Goal: Information Seeking & Learning: Find specific fact

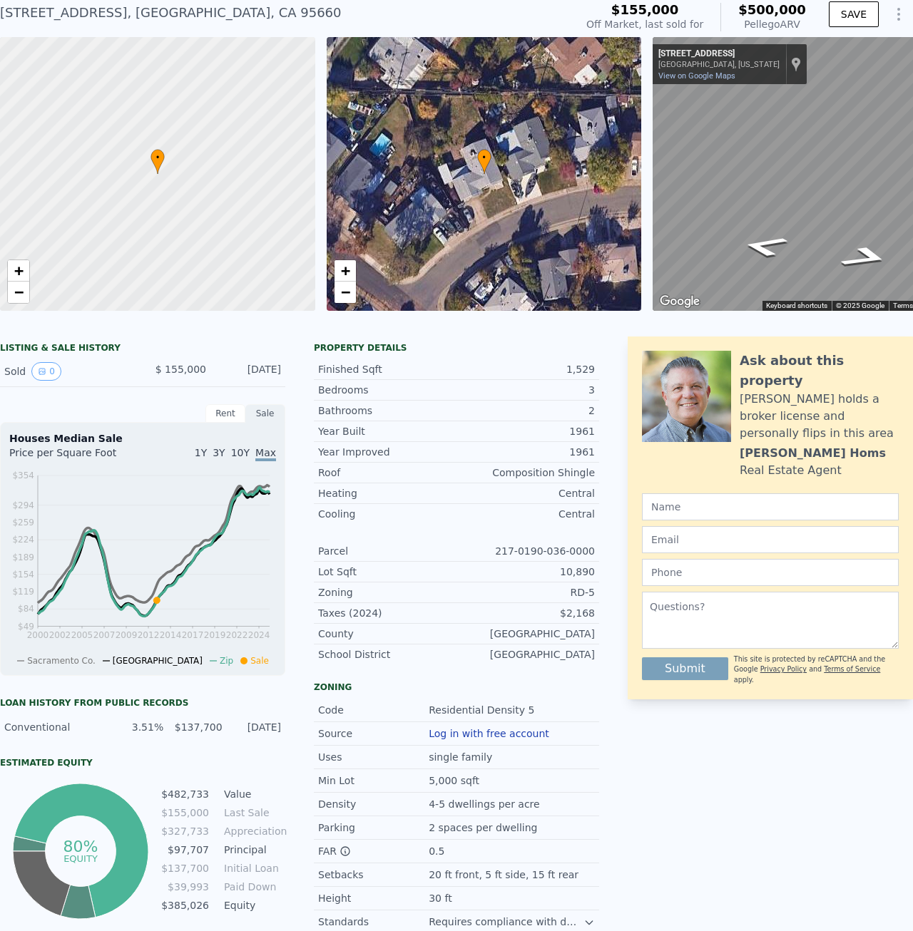
scroll to position [5, 0]
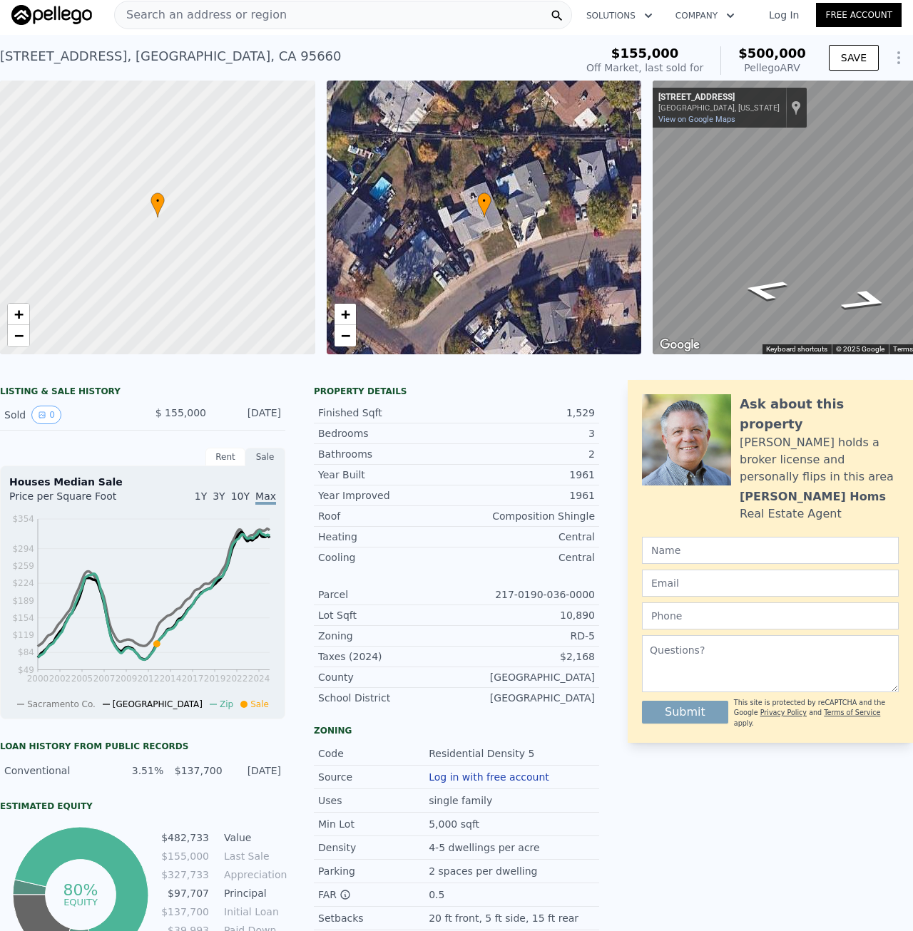
click at [890, 51] on icon "Show Options" at bounding box center [898, 57] width 17 height 17
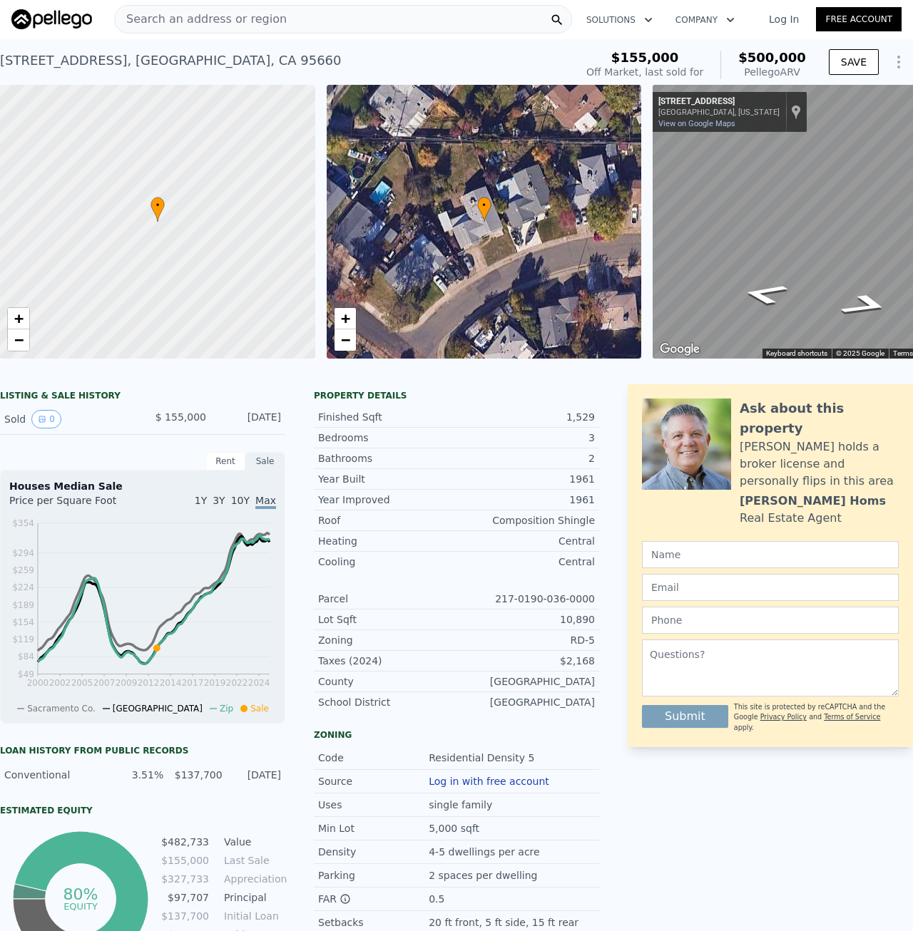
scroll to position [0, 0]
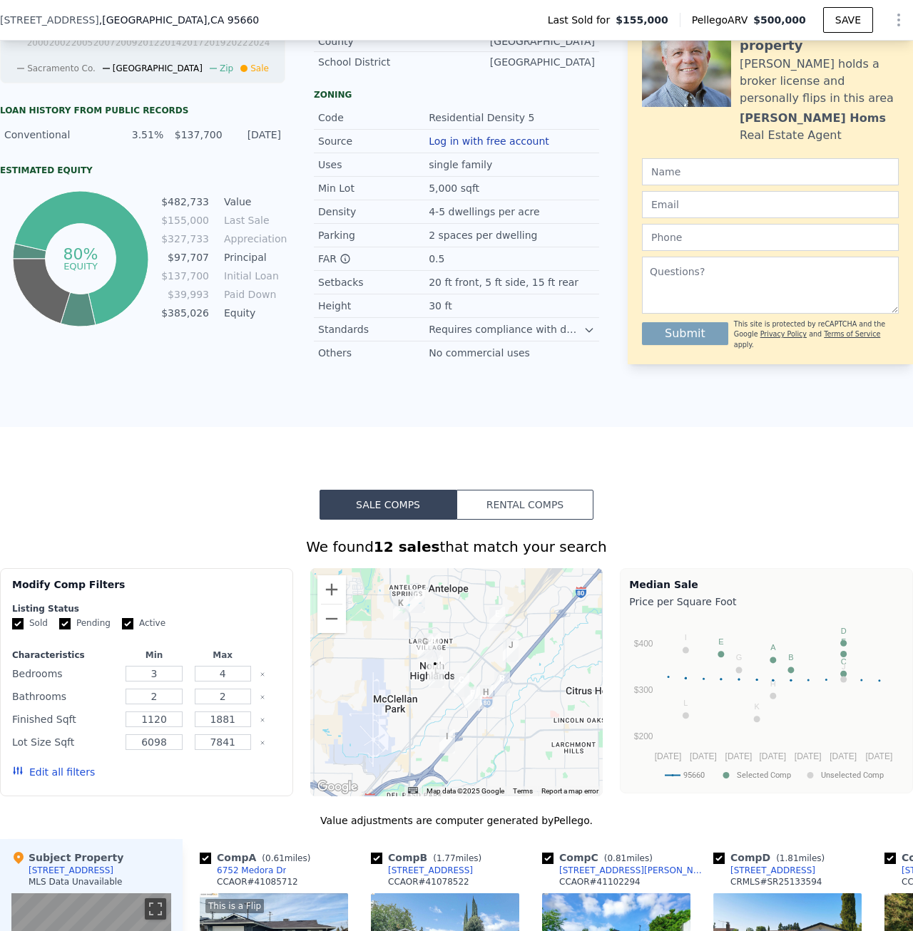
scroll to position [707, 0]
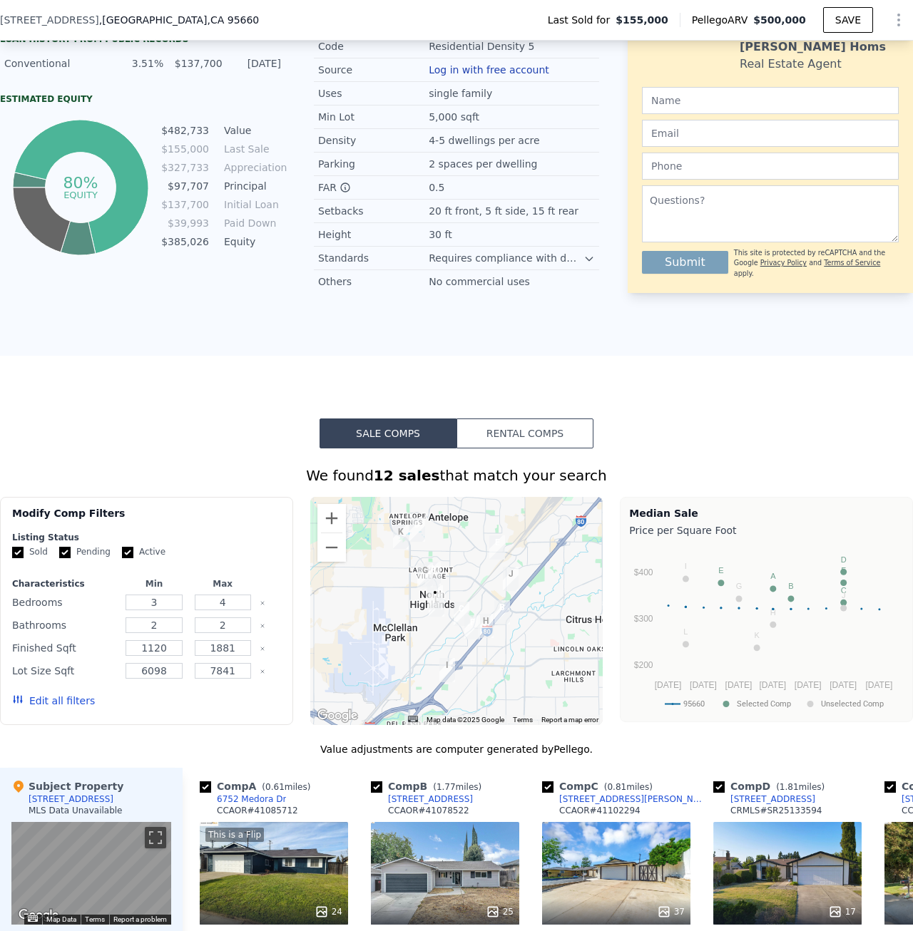
click at [53, 558] on div "Sold Pending Active" at bounding box center [146, 552] width 269 height 12
click at [62, 558] on input "Pending" at bounding box center [64, 552] width 11 height 11
checkbox input "false"
click at [122, 558] on input "Active" at bounding box center [127, 552] width 11 height 11
checkbox input "false"
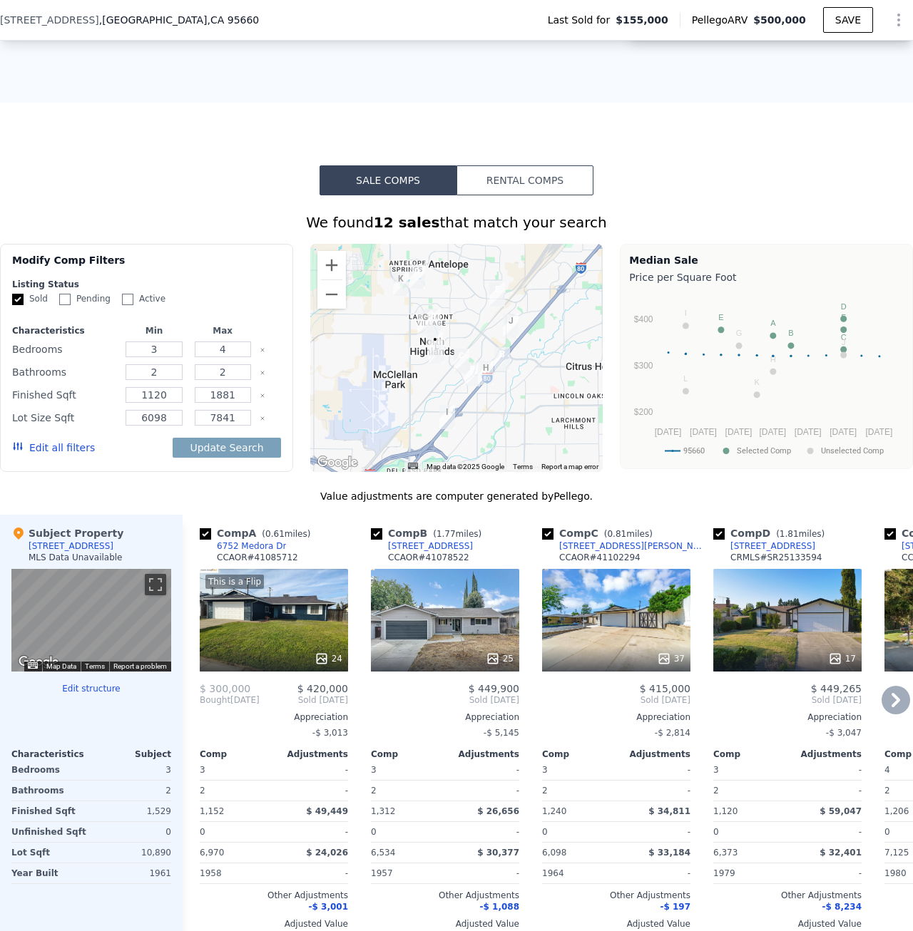
scroll to position [993, 0]
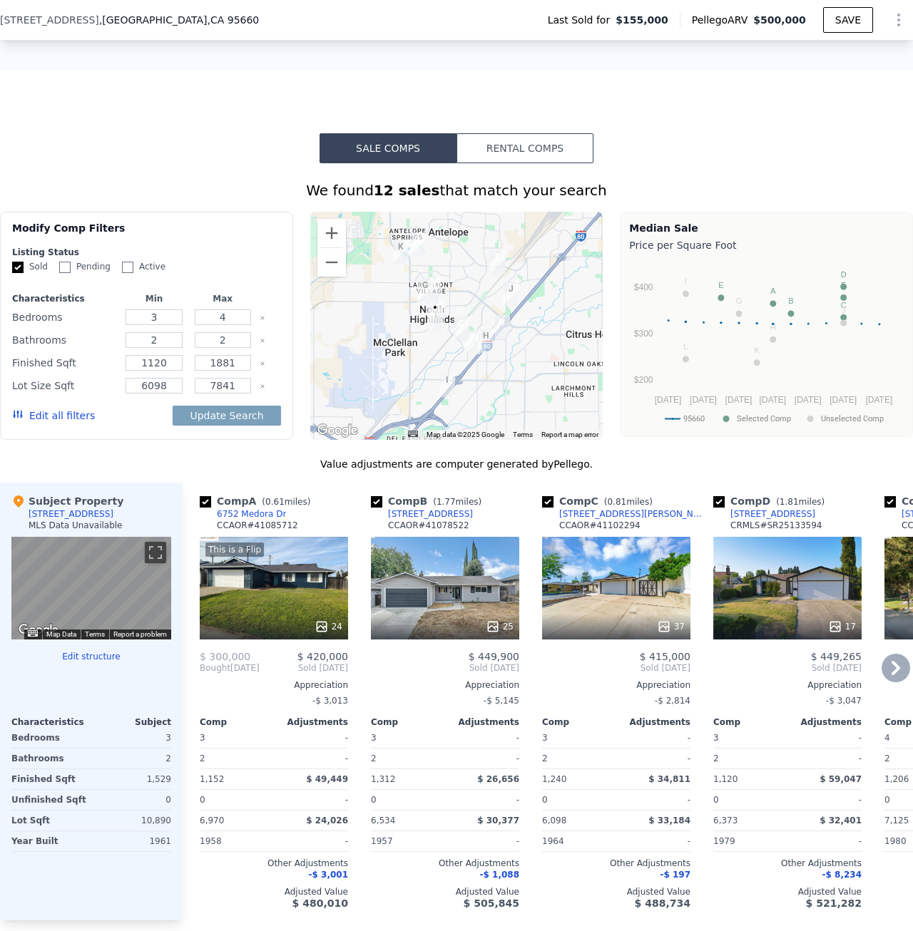
click at [881, 682] on icon at bounding box center [895, 668] width 29 height 29
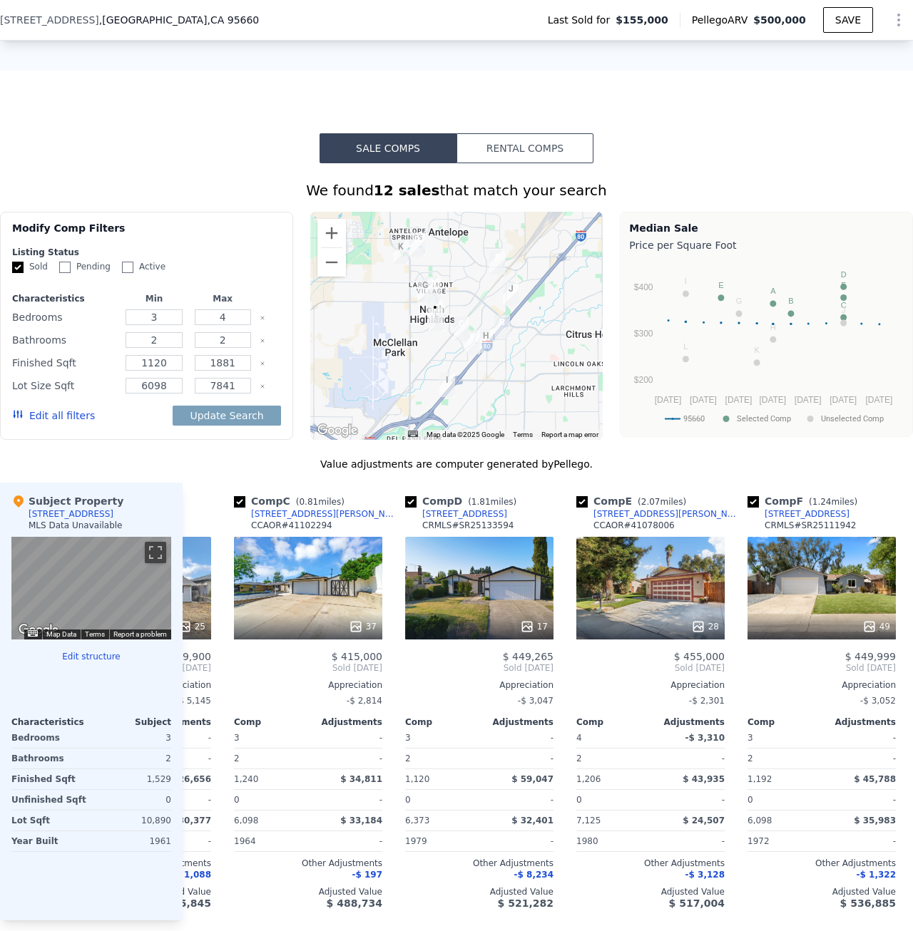
scroll to position [0, 342]
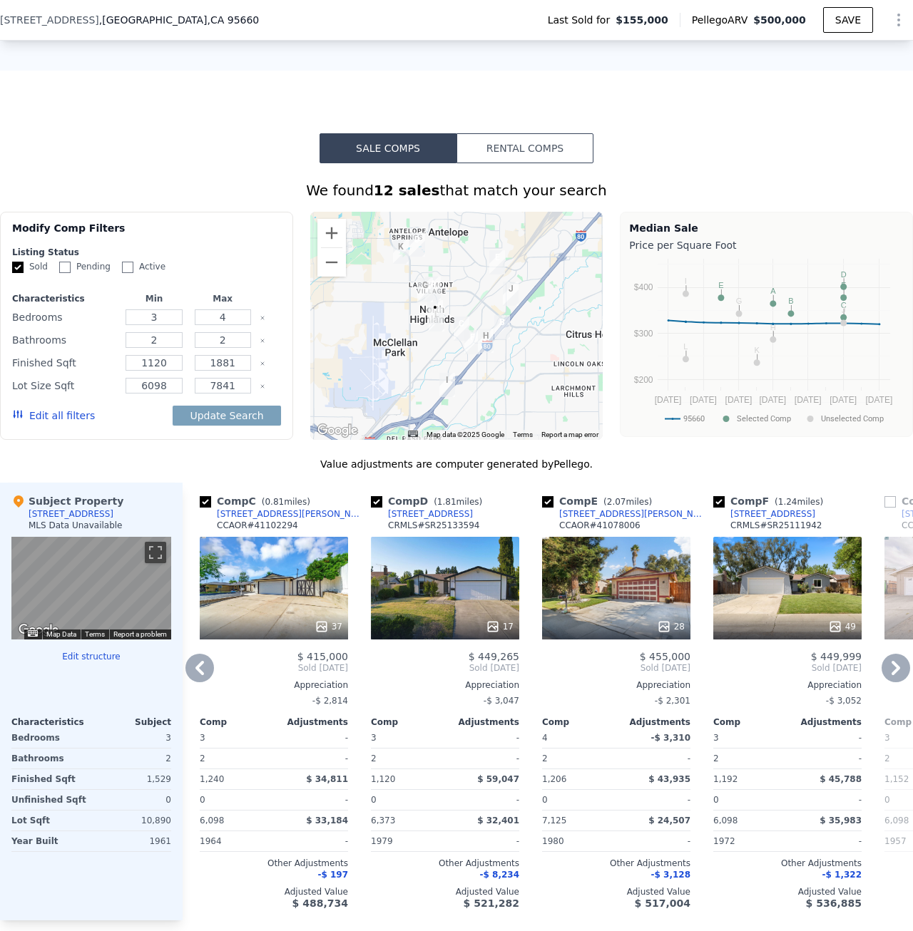
click at [883, 682] on icon at bounding box center [895, 668] width 29 height 29
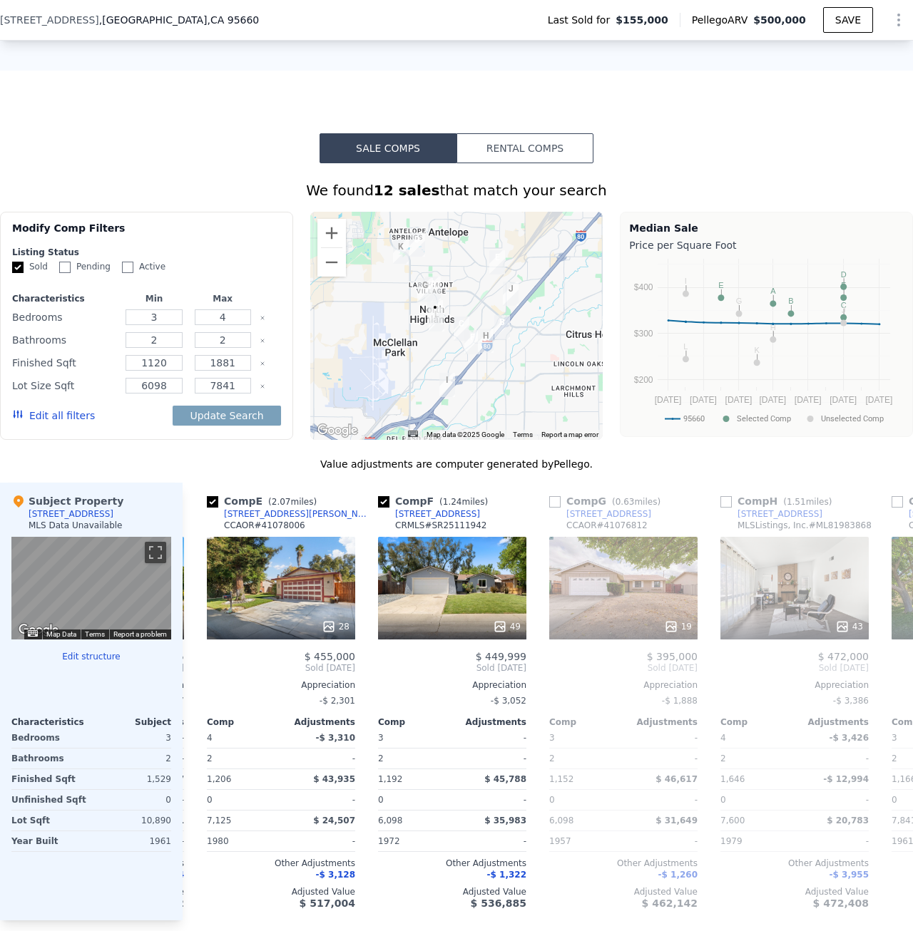
scroll to position [0, 685]
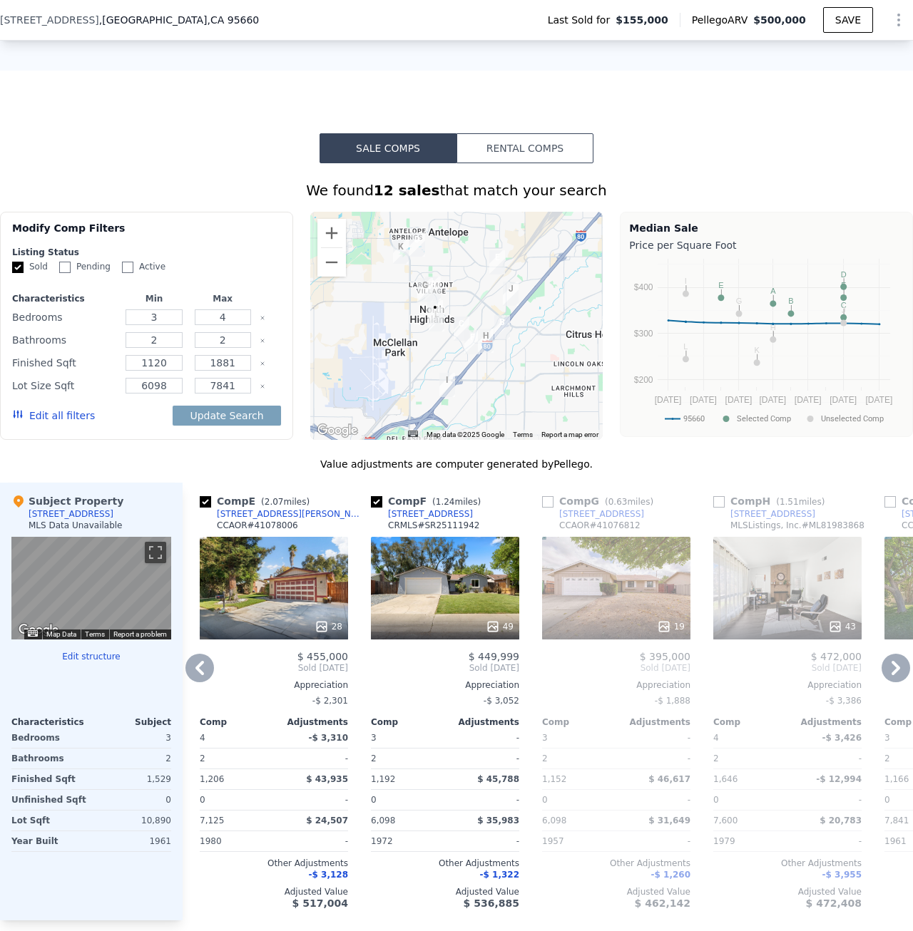
click at [883, 682] on icon at bounding box center [895, 668] width 29 height 29
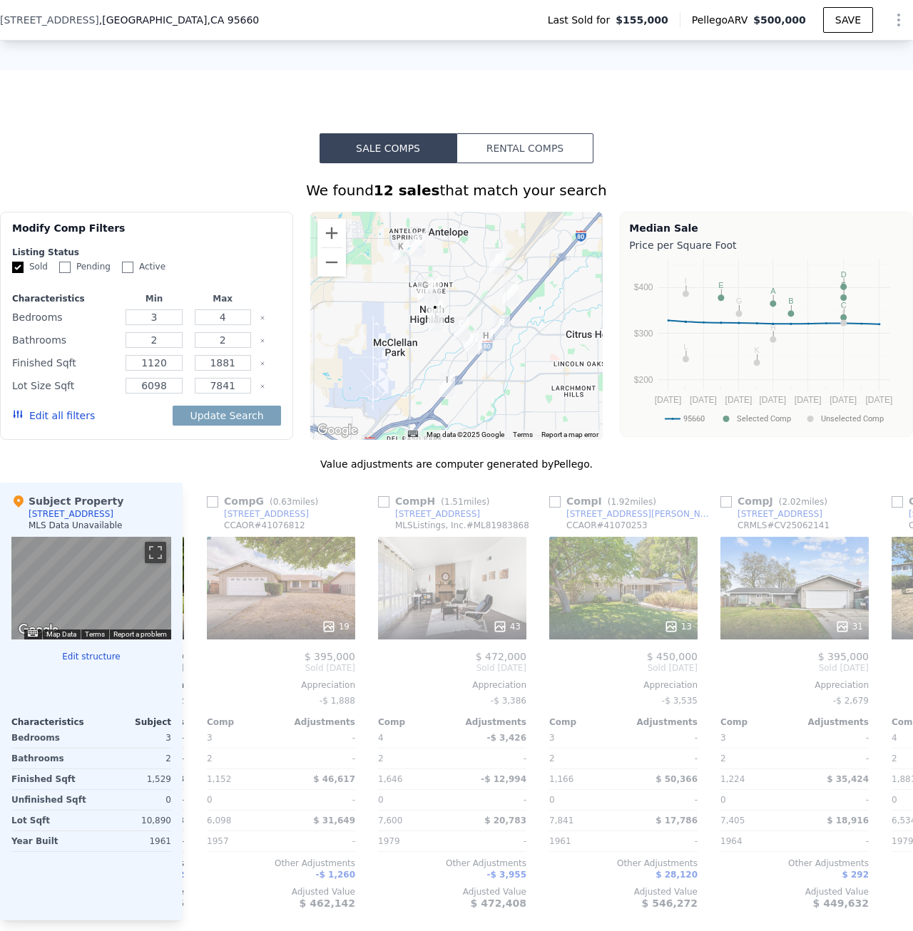
scroll to position [0, 1027]
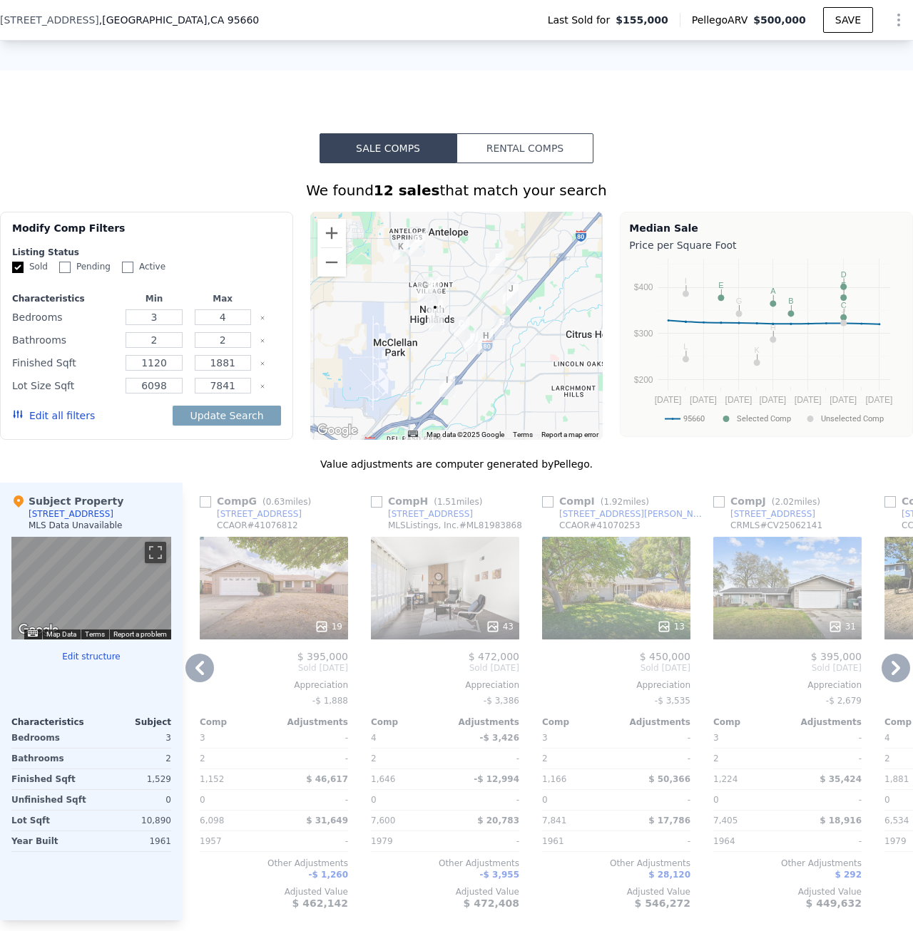
click at [200, 675] on icon at bounding box center [199, 668] width 9 height 14
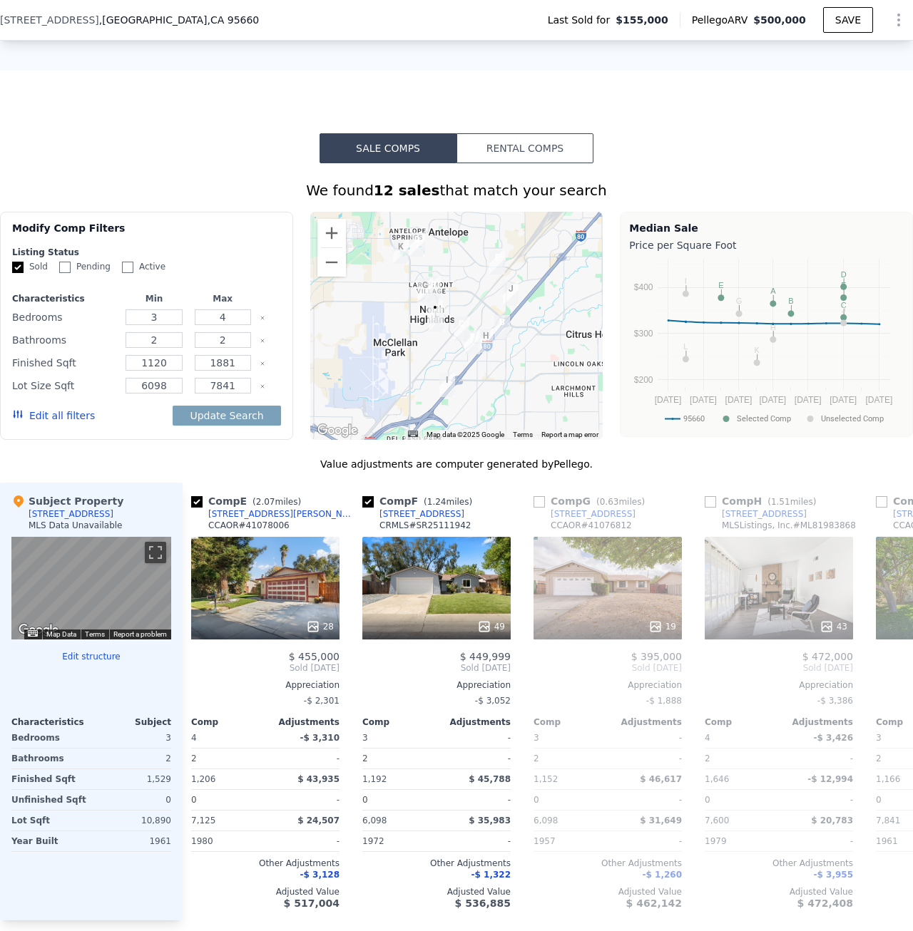
scroll to position [0, 685]
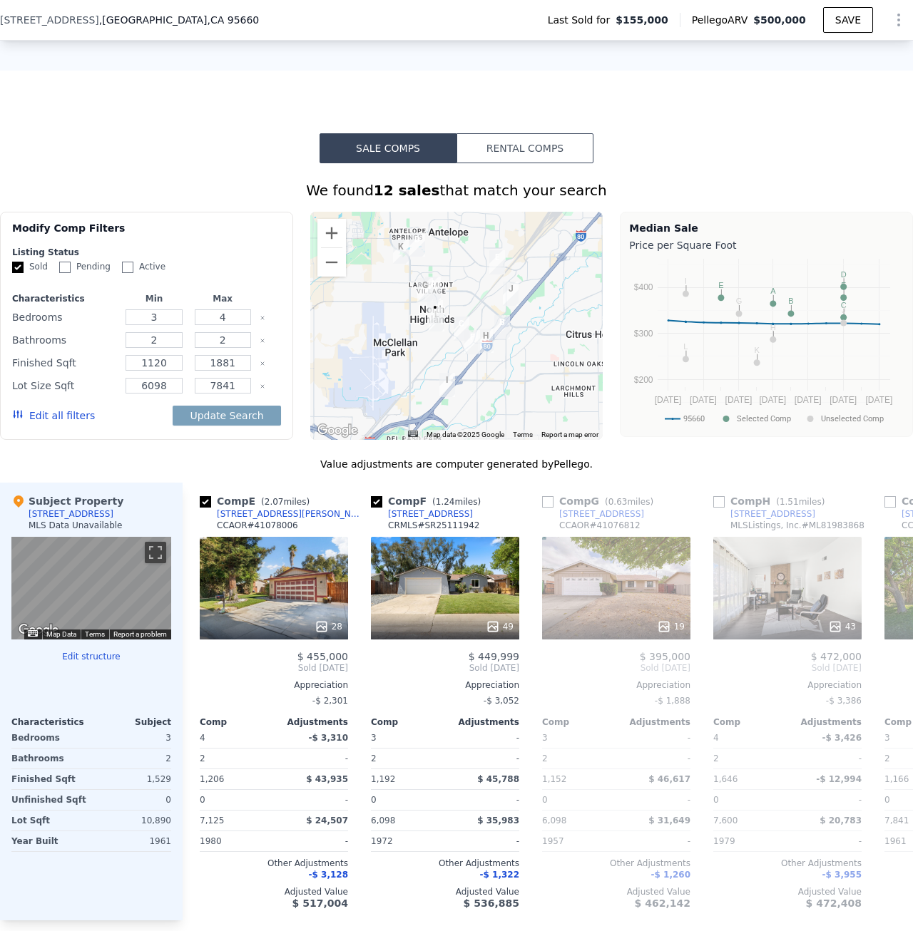
click at [200, 674] on span "Sold Dec 2024" at bounding box center [274, 667] width 148 height 11
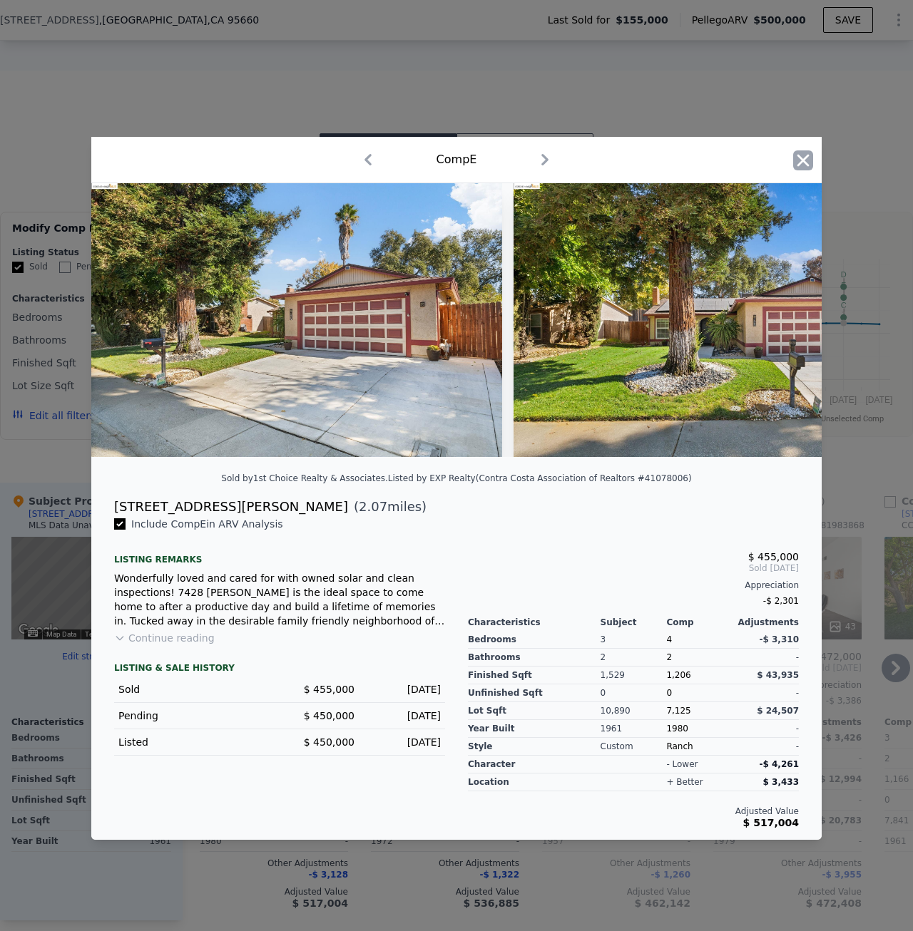
click at [799, 150] on icon "button" at bounding box center [803, 160] width 20 height 20
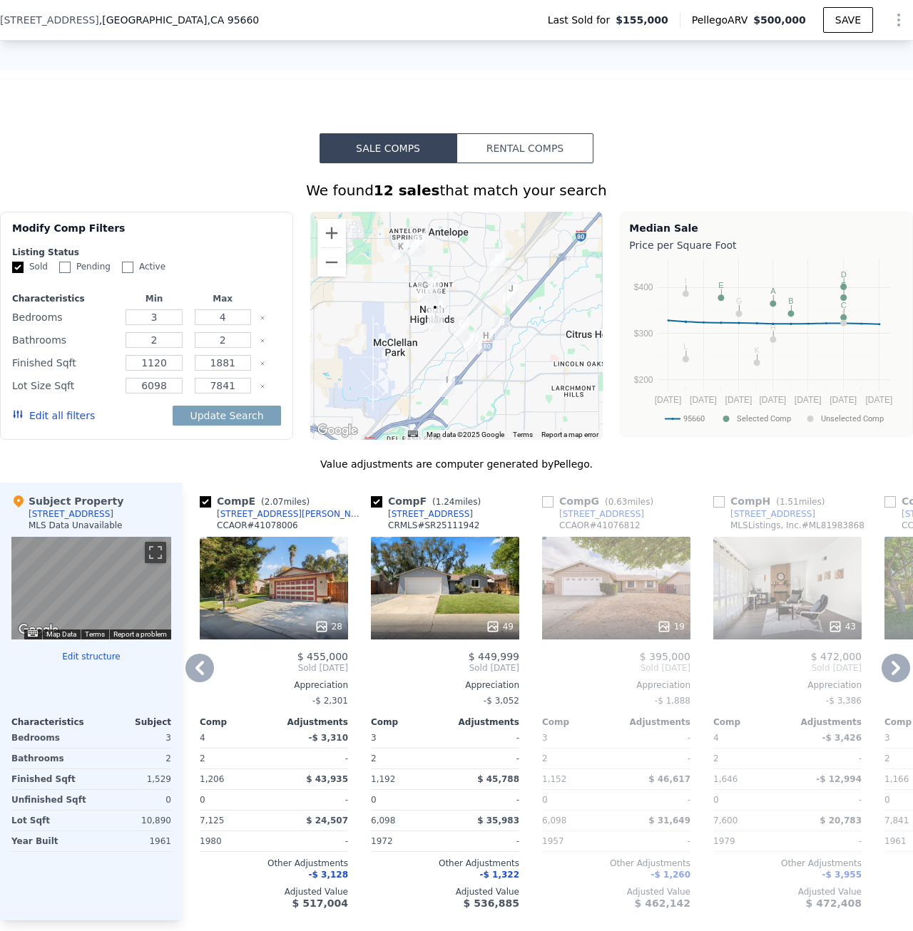
click at [194, 682] on icon at bounding box center [199, 668] width 29 height 29
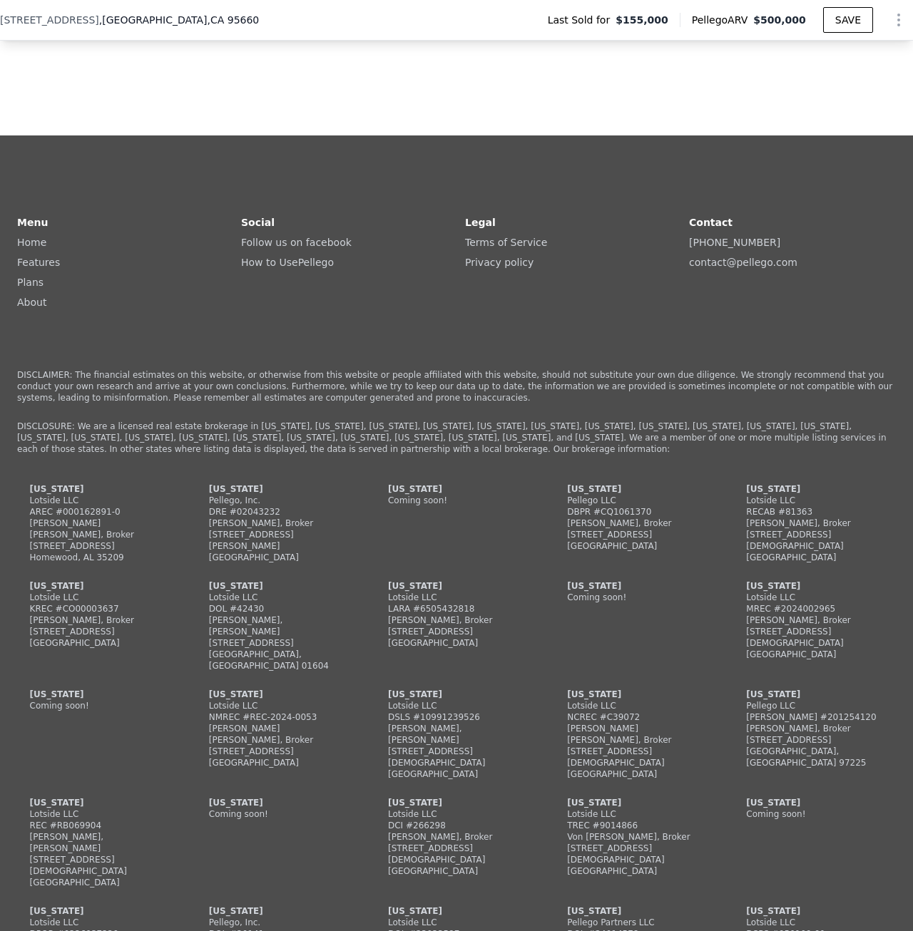
scroll to position [3060, 0]
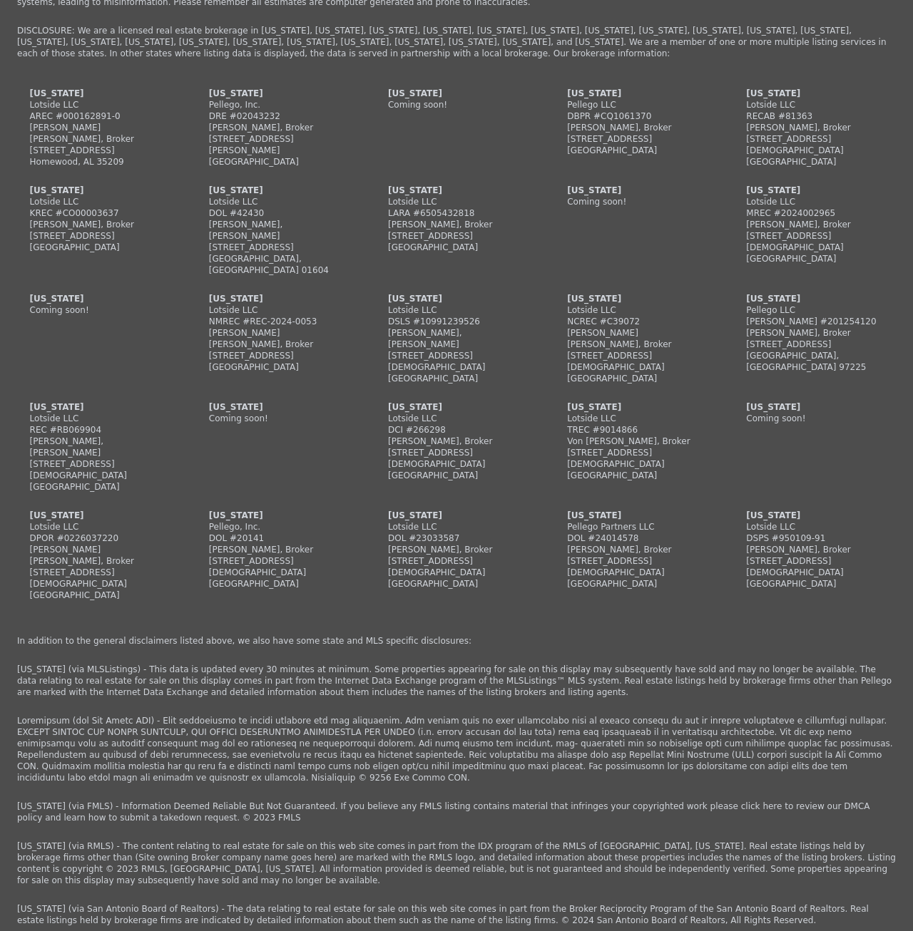
checkbox input "true"
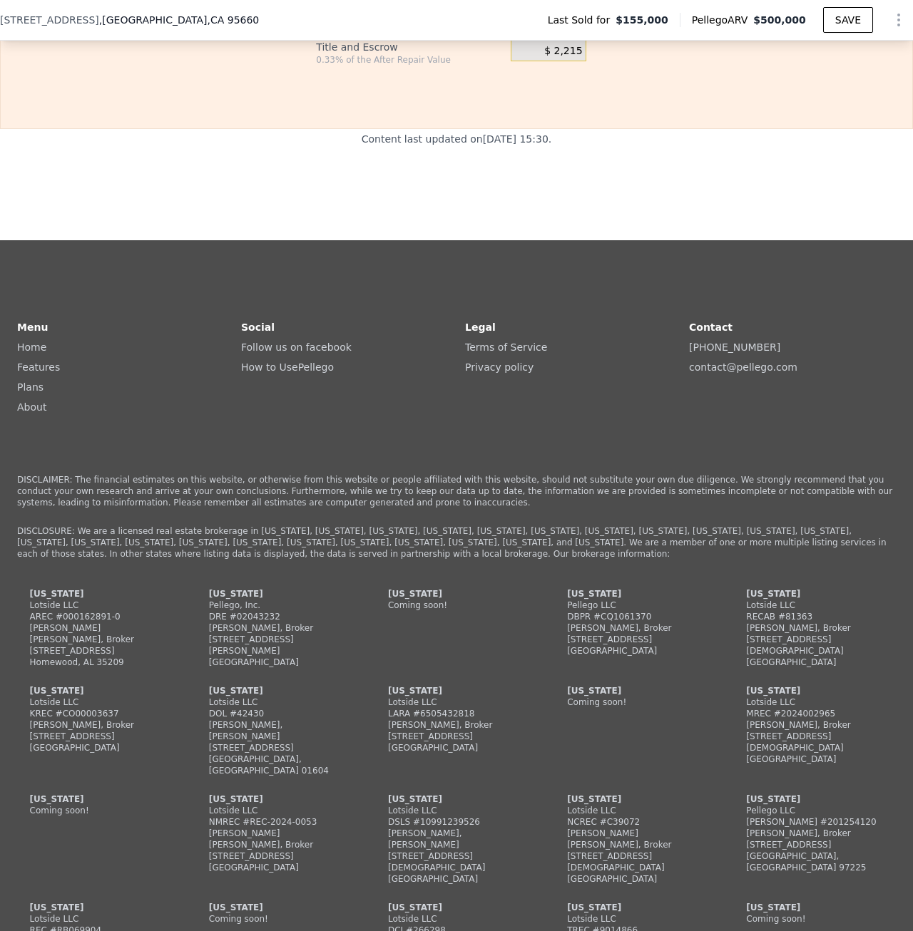
scroll to position [2632, 0]
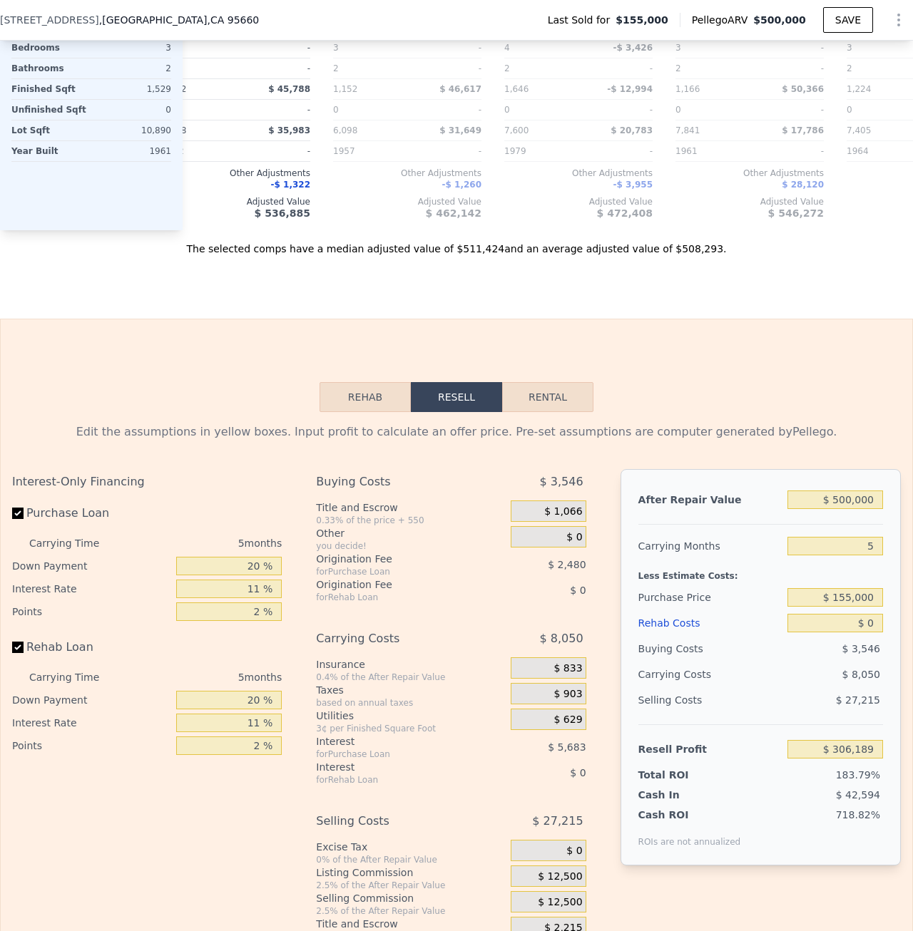
scroll to position [1563, 0]
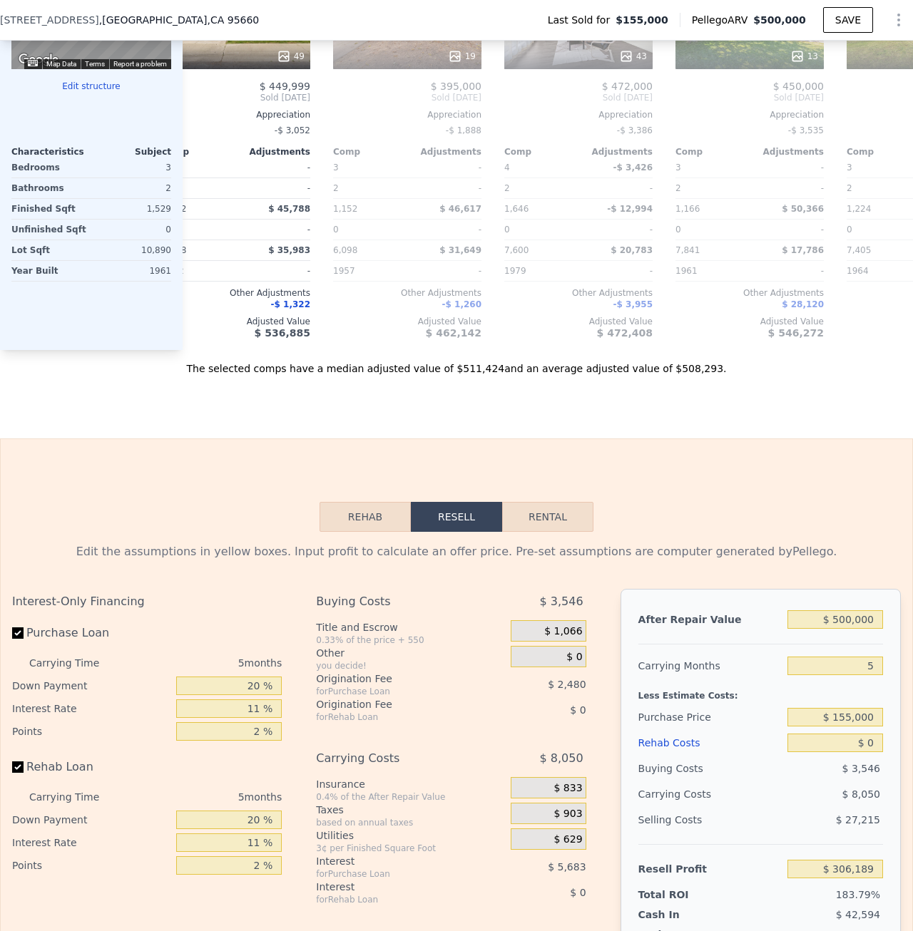
click at [539, 532] on button "Rental" at bounding box center [547, 517] width 91 height 30
select select "30"
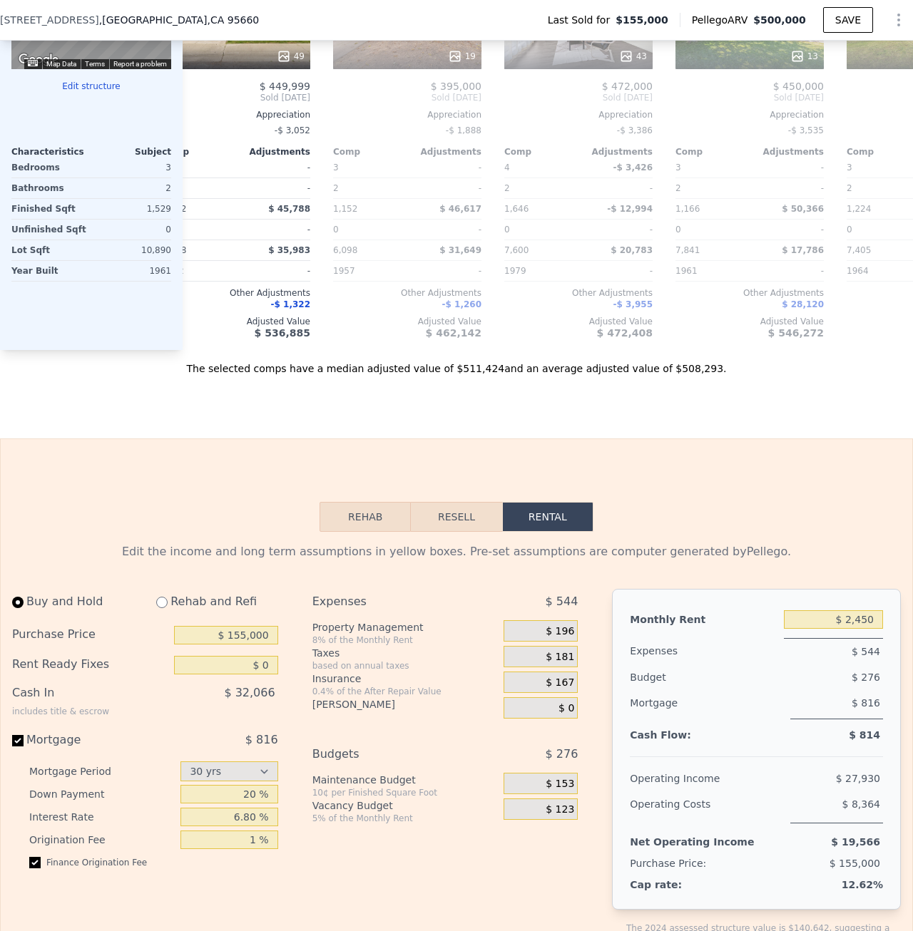
click at [362, 532] on button "Rehab" at bounding box center [364, 517] width 91 height 30
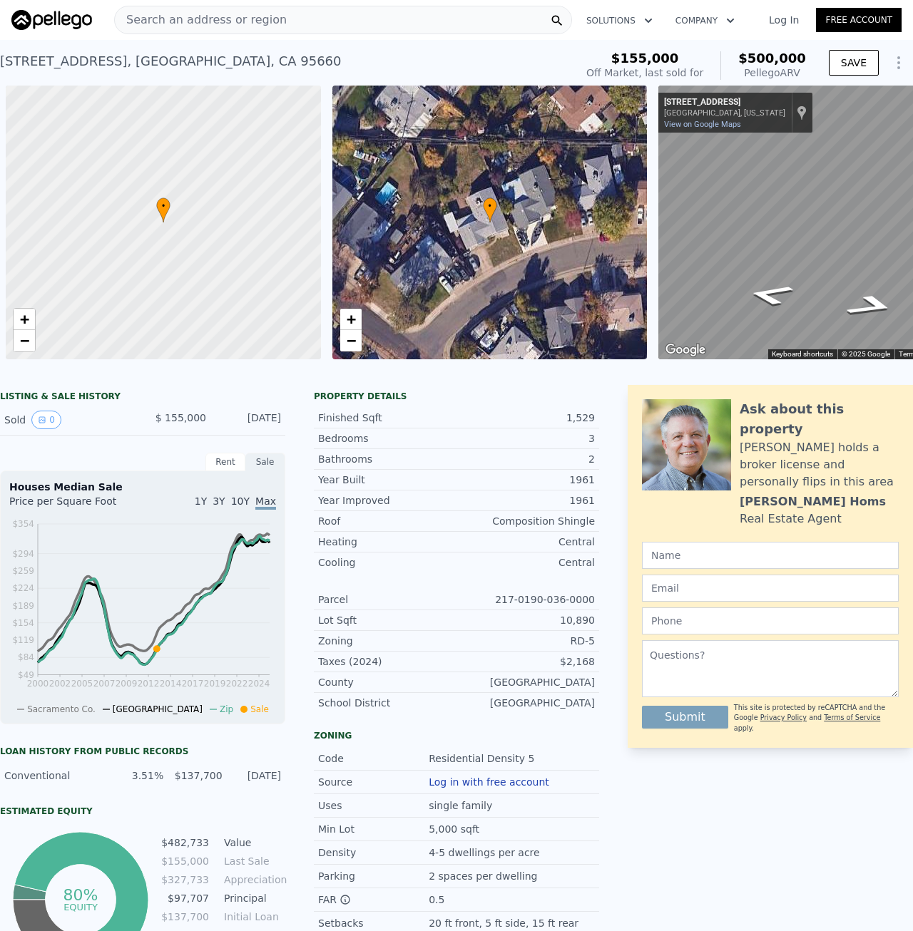
scroll to position [0, 83]
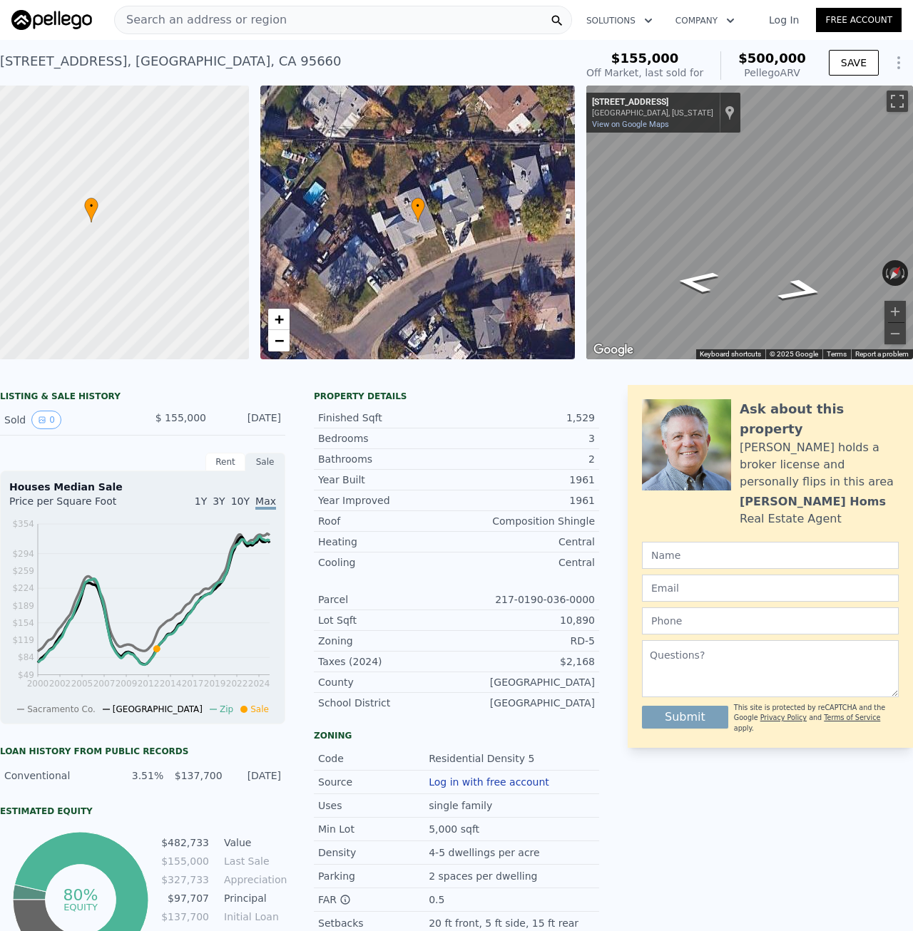
click at [890, 61] on icon "Show Options" at bounding box center [898, 62] width 17 height 17
click at [657, 59] on span "$155,000" at bounding box center [645, 58] width 68 height 15
click at [275, 25] on div "Search an address or region" at bounding box center [343, 20] width 458 height 29
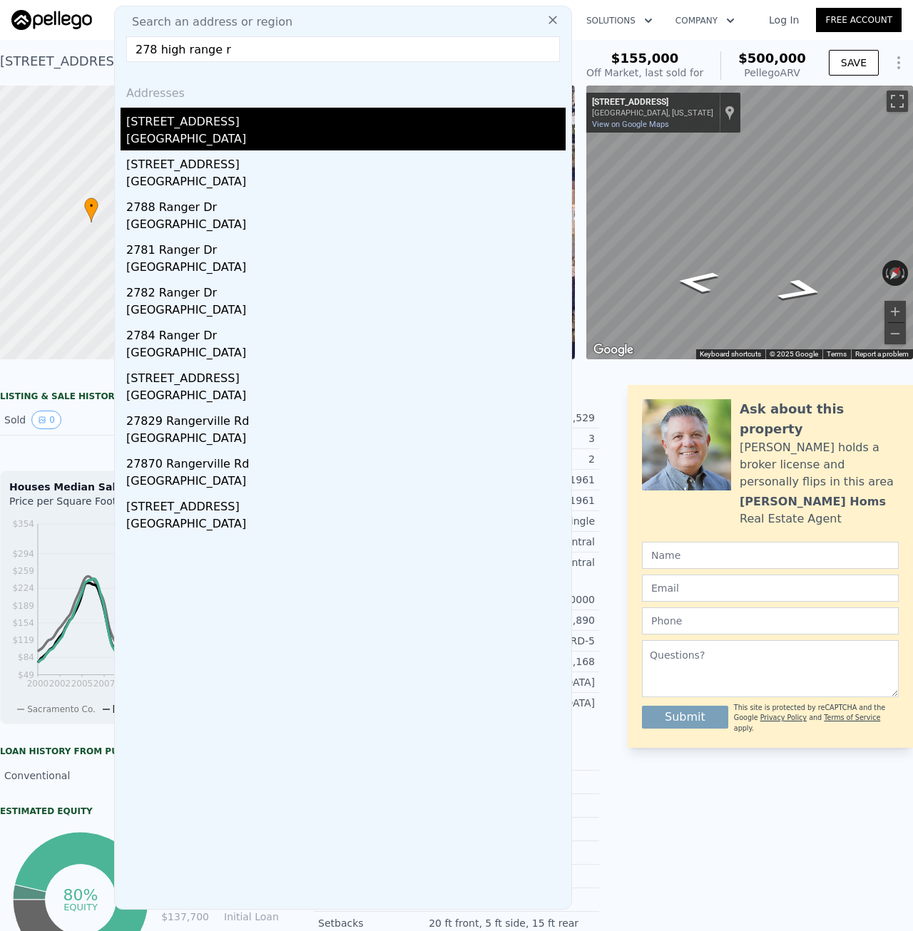
type input "278 high range r"
click at [319, 130] on div "[GEOGRAPHIC_DATA]" at bounding box center [345, 140] width 439 height 20
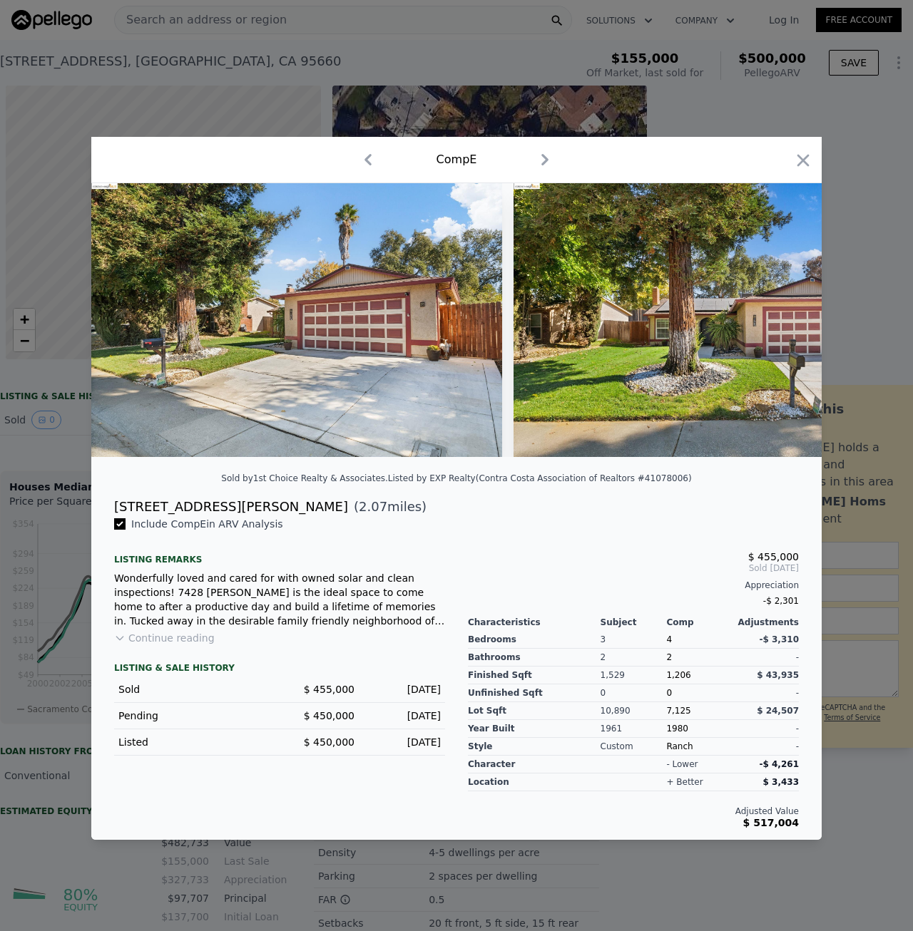
scroll to position [0, 6]
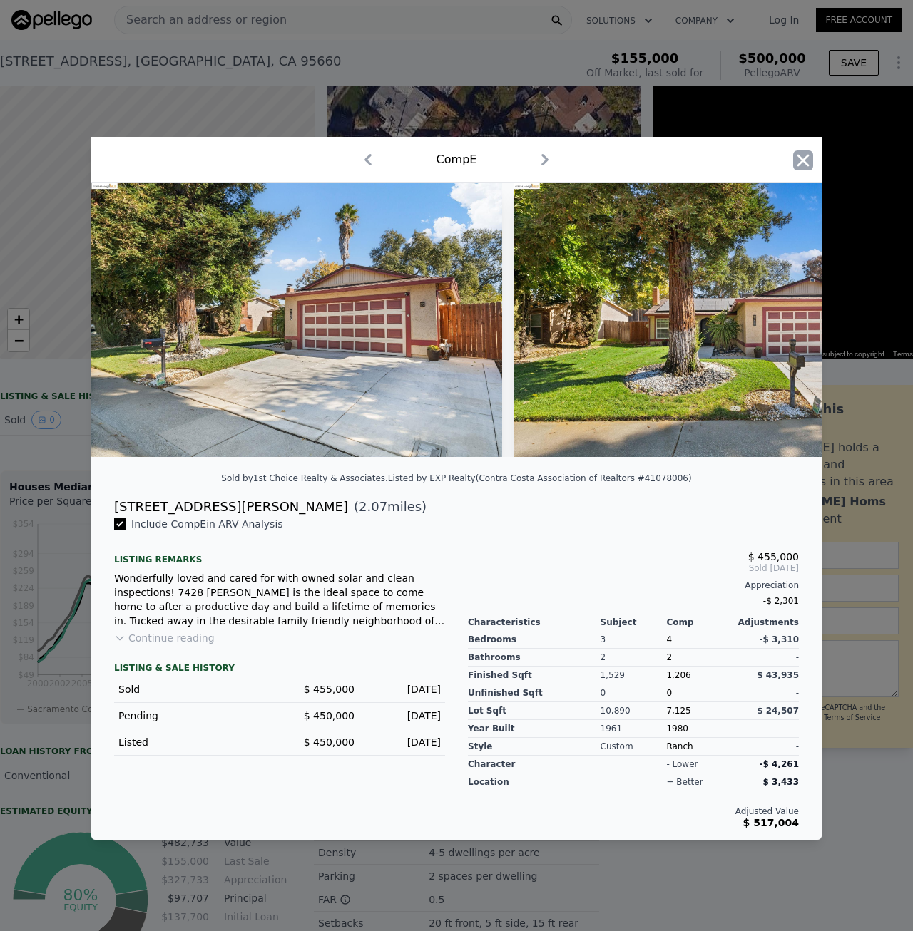
click at [800, 157] on icon "button" at bounding box center [803, 160] width 20 height 20
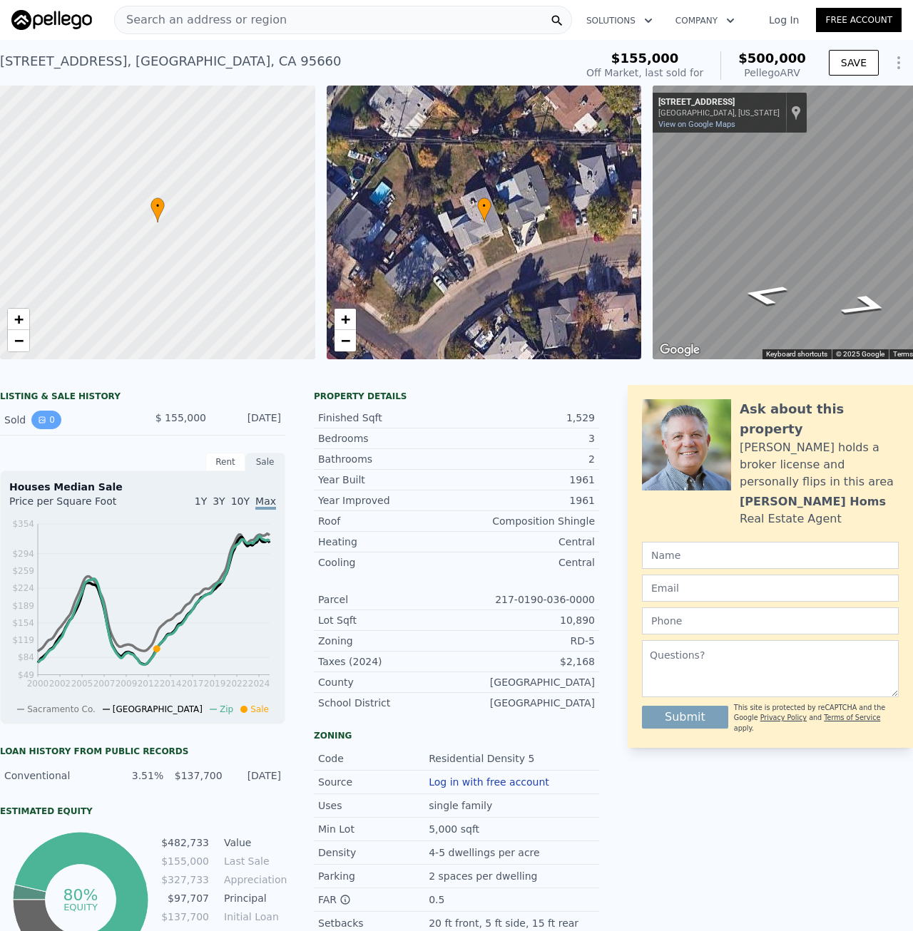
click at [48, 424] on button "0" at bounding box center [46, 420] width 30 height 19
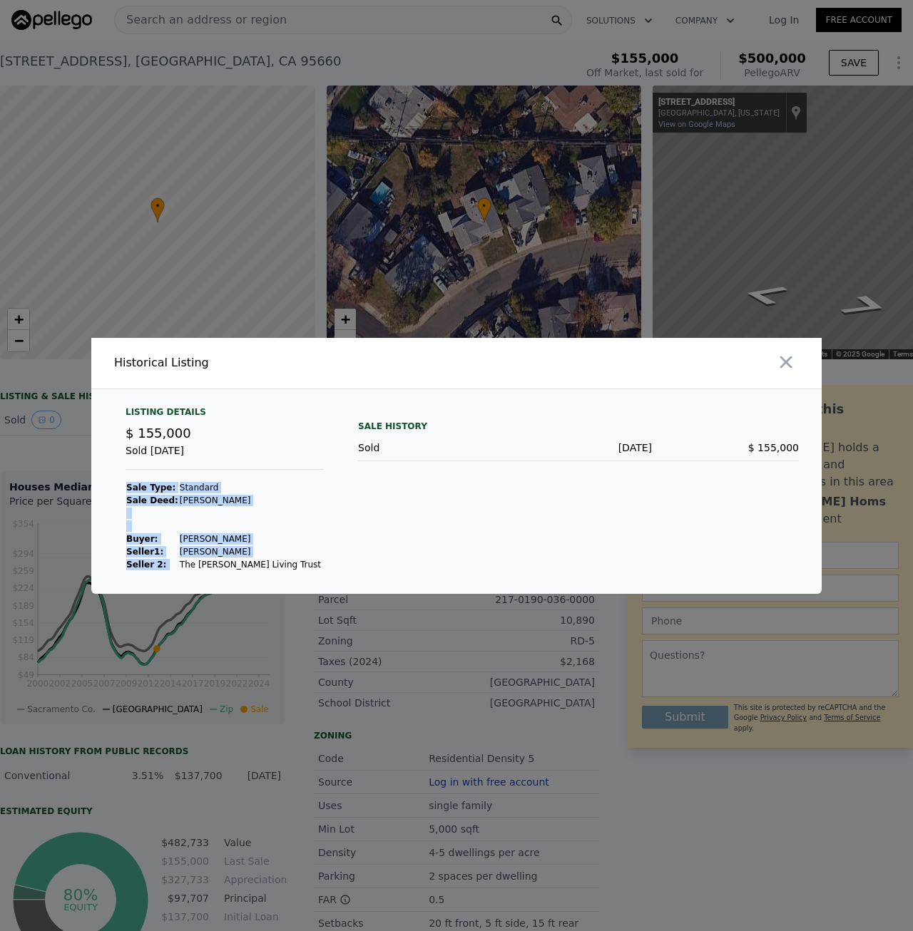
drag, startPoint x: 171, startPoint y: 567, endPoint x: 292, endPoint y: 568, distance: 121.2
click at [292, 568] on div "Listing Details $ 155,000 Sold [DATE] Sale Type: Standard Sale Deed: [PERSON_NA…" at bounding box center [224, 488] width 221 height 165
drag, startPoint x: 289, startPoint y: 568, endPoint x: 198, endPoint y: 568, distance: 90.6
click at [198, 568] on div "Listing Details $ 155,000 Sold [DATE] Sale Type: Standard Sale Deed: [PERSON_NA…" at bounding box center [224, 488] width 221 height 165
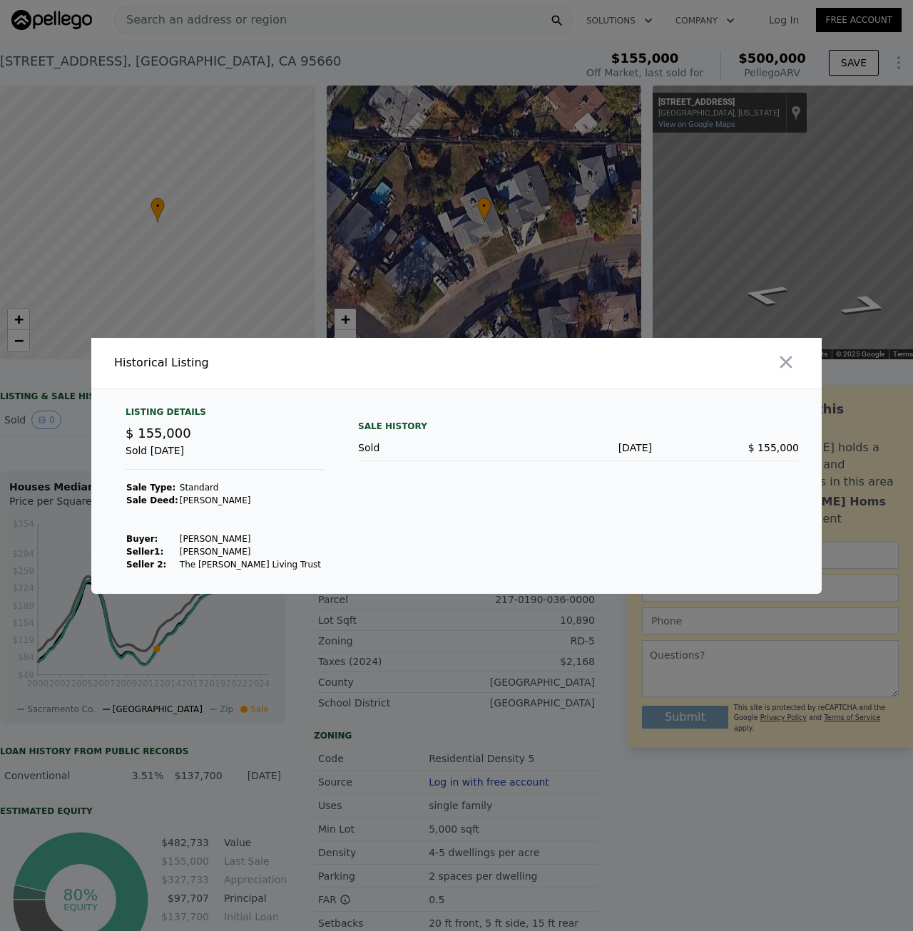
click at [190, 567] on td "The [PERSON_NAME] Living Trust" at bounding box center [250, 564] width 143 height 13
drag, startPoint x: 187, startPoint y: 566, endPoint x: 238, endPoint y: 568, distance: 51.4
click at [238, 568] on td "The [PERSON_NAME] Living Trust" at bounding box center [250, 564] width 143 height 13
click at [278, 564] on td "The [PERSON_NAME] Living Trust" at bounding box center [250, 564] width 143 height 13
drag, startPoint x: 166, startPoint y: 537, endPoint x: 254, endPoint y: 541, distance: 87.8
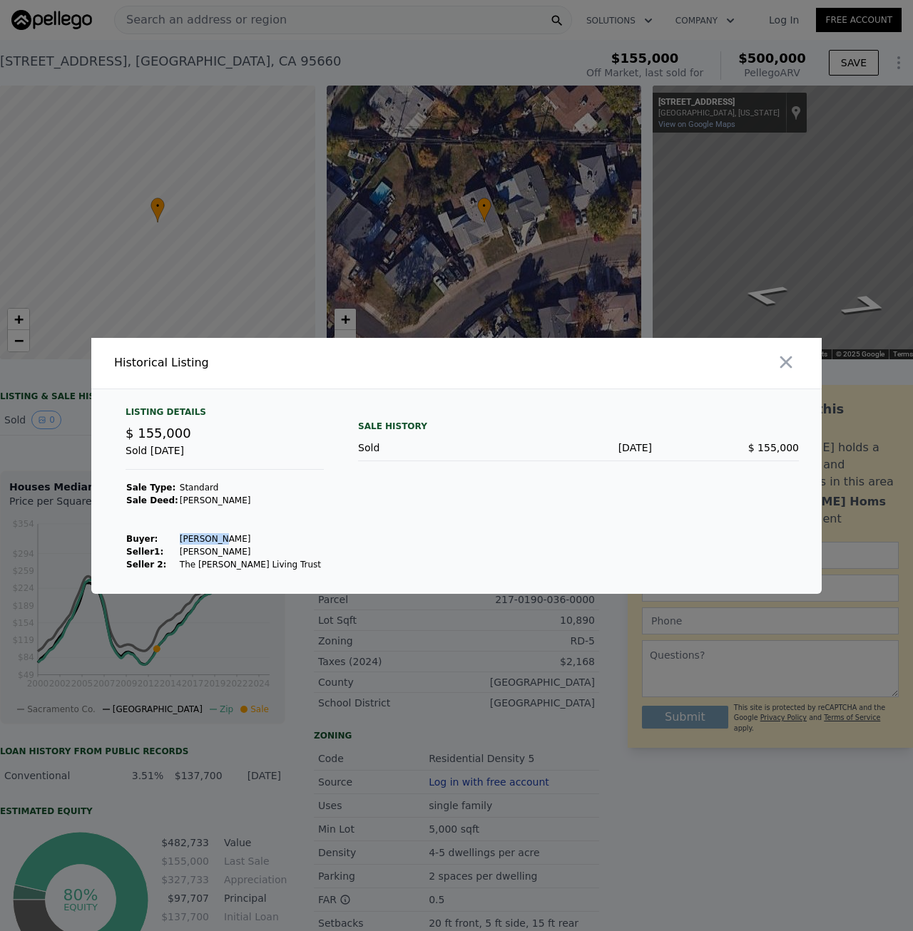
click at [254, 541] on tr "Buyer : [PERSON_NAME]" at bounding box center [223, 539] width 196 height 13
click at [254, 541] on td "[PERSON_NAME]" at bounding box center [250, 539] width 143 height 13
click at [787, 364] on icon "button" at bounding box center [786, 362] width 12 height 12
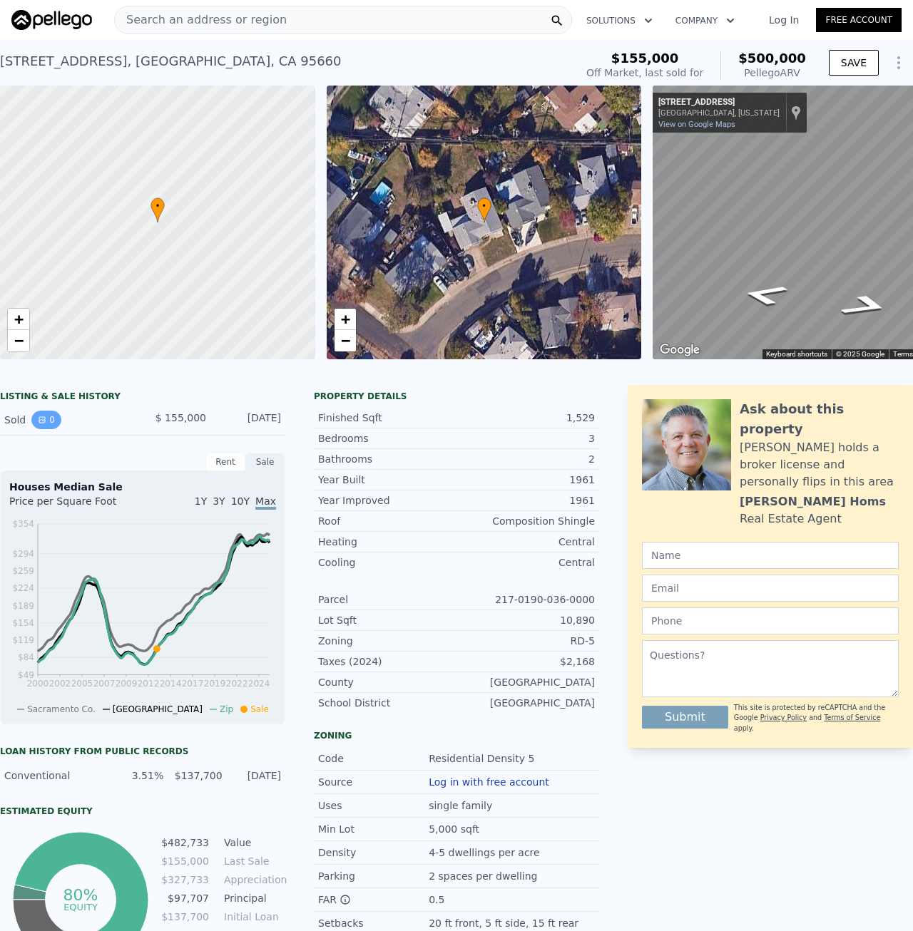
click at [53, 429] on button "0" at bounding box center [46, 420] width 30 height 19
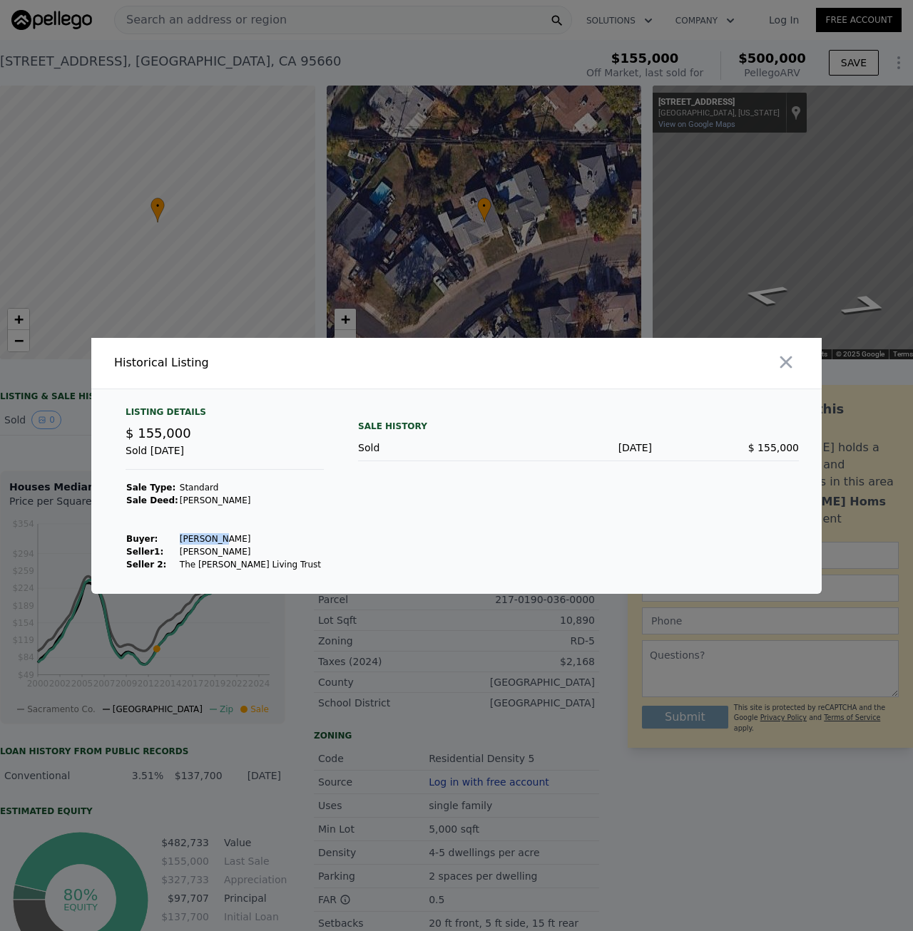
drag, startPoint x: 168, startPoint y: 536, endPoint x: 221, endPoint y: 535, distance: 52.8
click at [221, 535] on tr "Buyer : [PERSON_NAME]" at bounding box center [223, 539] width 196 height 13
click at [221, 535] on td "[PERSON_NAME]" at bounding box center [250, 539] width 143 height 13
click at [791, 370] on icon "button" at bounding box center [786, 362] width 20 height 20
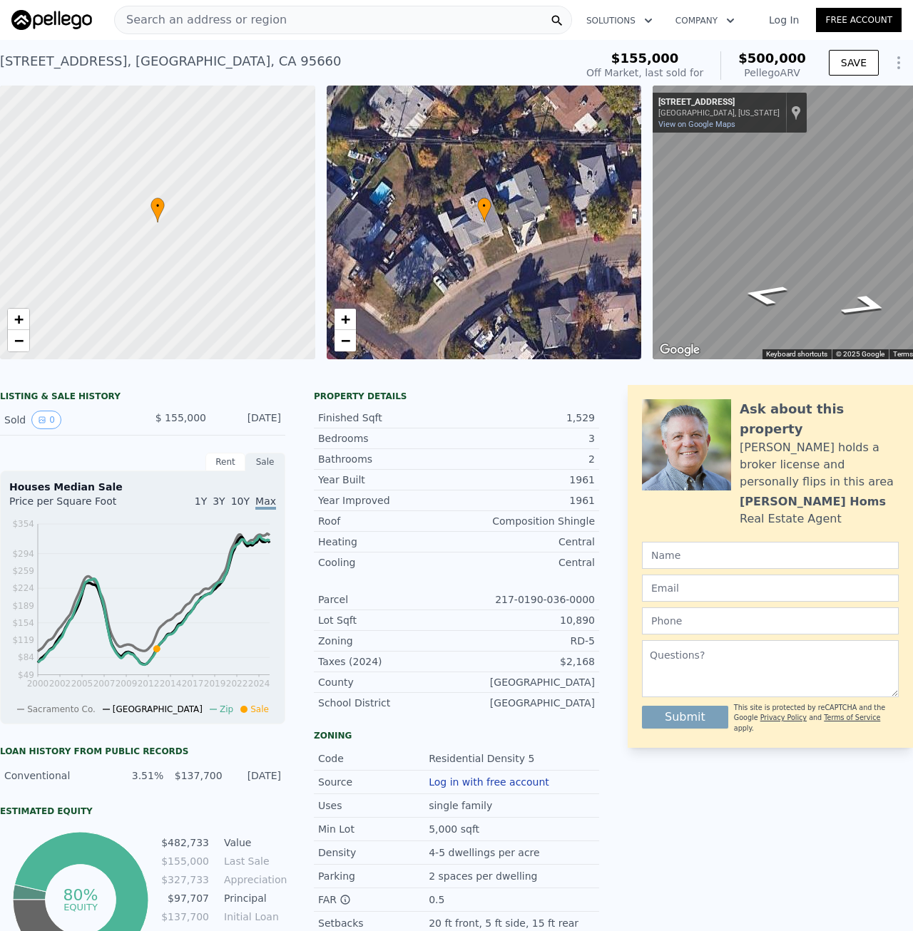
click at [234, 25] on span "Search an address or region" at bounding box center [201, 19] width 172 height 17
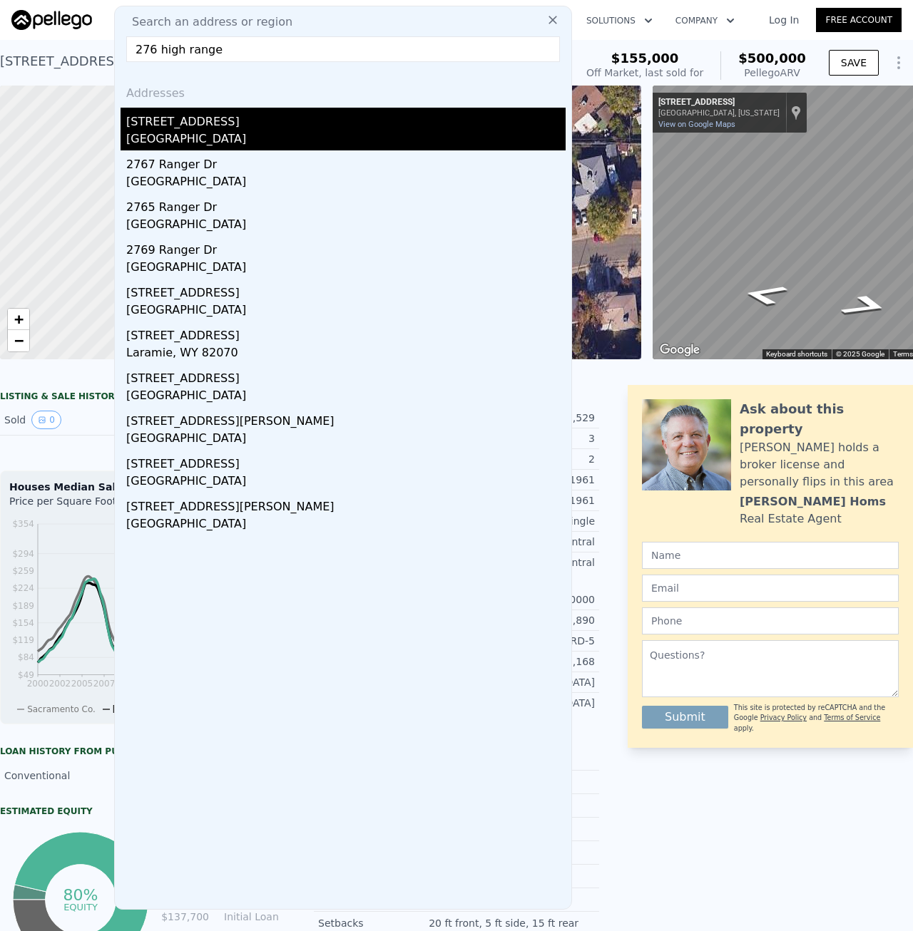
type input "276 high range"
click at [275, 113] on div "[STREET_ADDRESS]" at bounding box center [345, 119] width 439 height 23
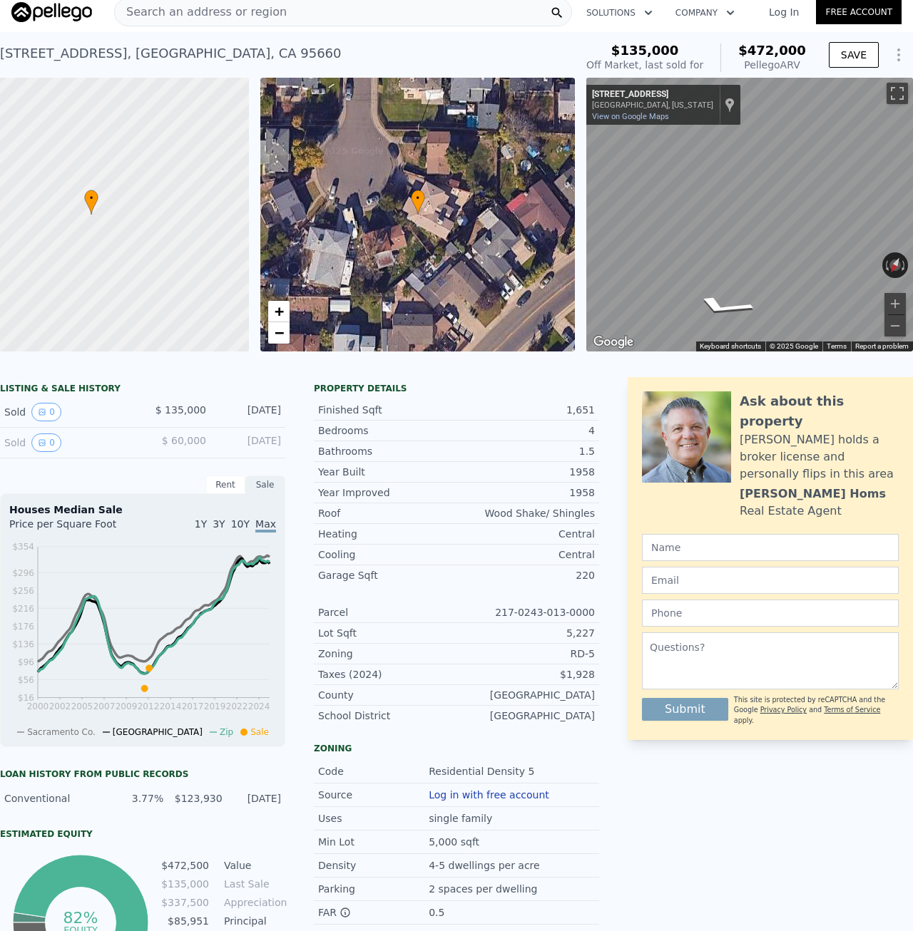
scroll to position [5, 0]
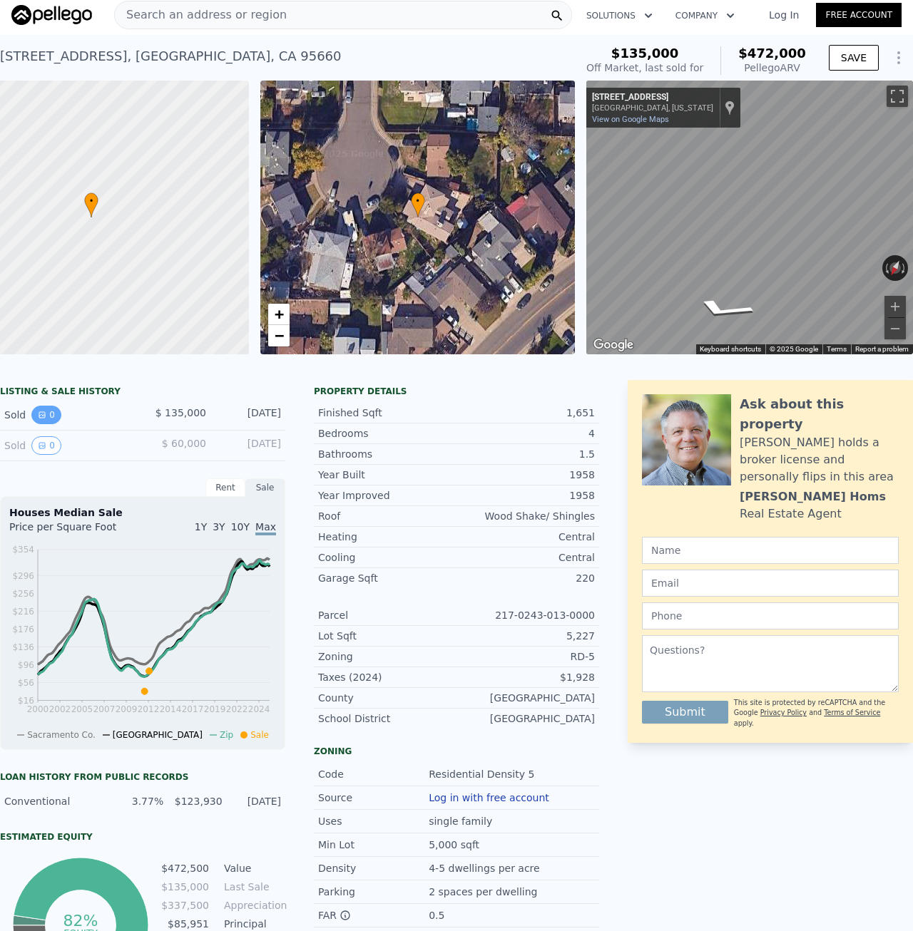
click at [47, 424] on button "0" at bounding box center [46, 415] width 30 height 19
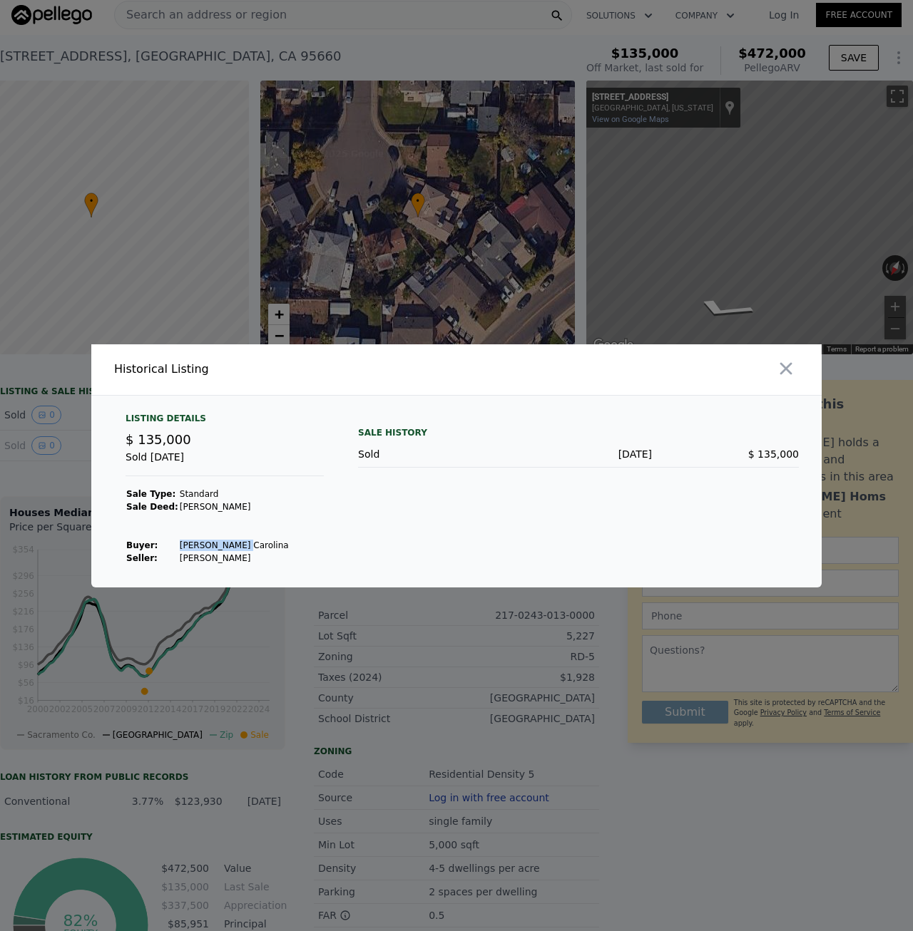
drag, startPoint x: 165, startPoint y: 543, endPoint x: 225, endPoint y: 544, distance: 59.9
click at [225, 544] on tr "Buyer : Rocha Carolina" at bounding box center [207, 545] width 164 height 13
click at [794, 360] on icon "button" at bounding box center [786, 369] width 20 height 20
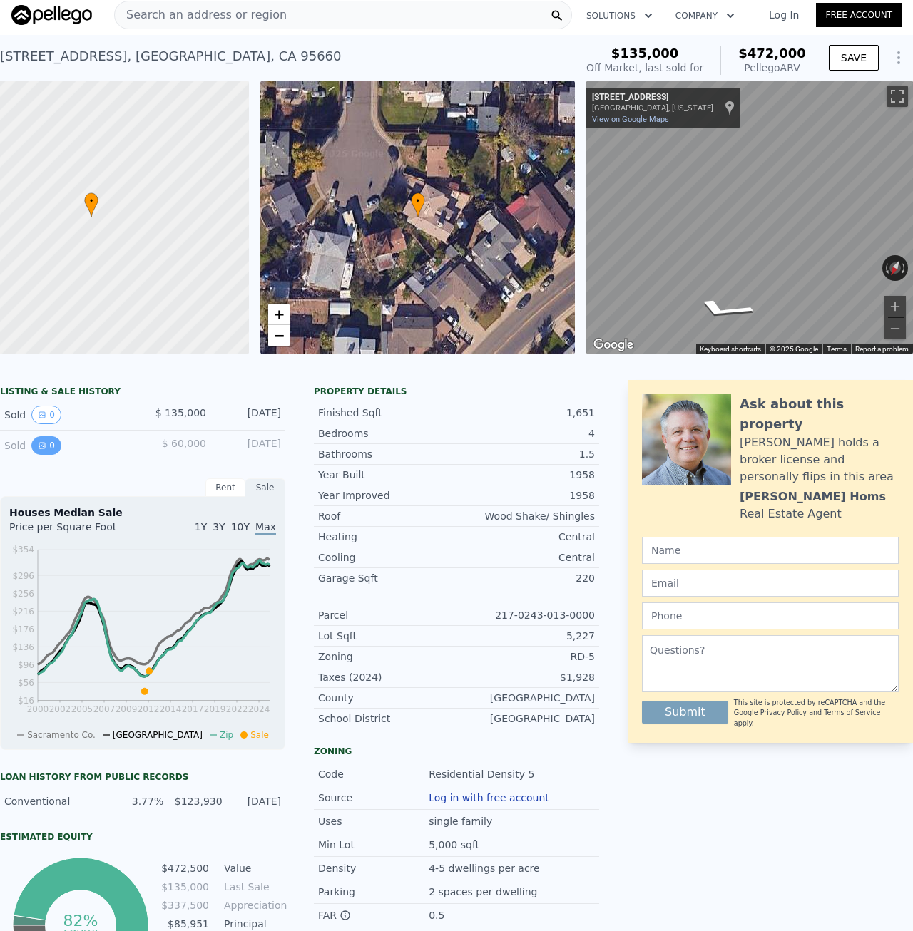
click at [40, 448] on icon "View historical data" at bounding box center [42, 446] width 6 height 6
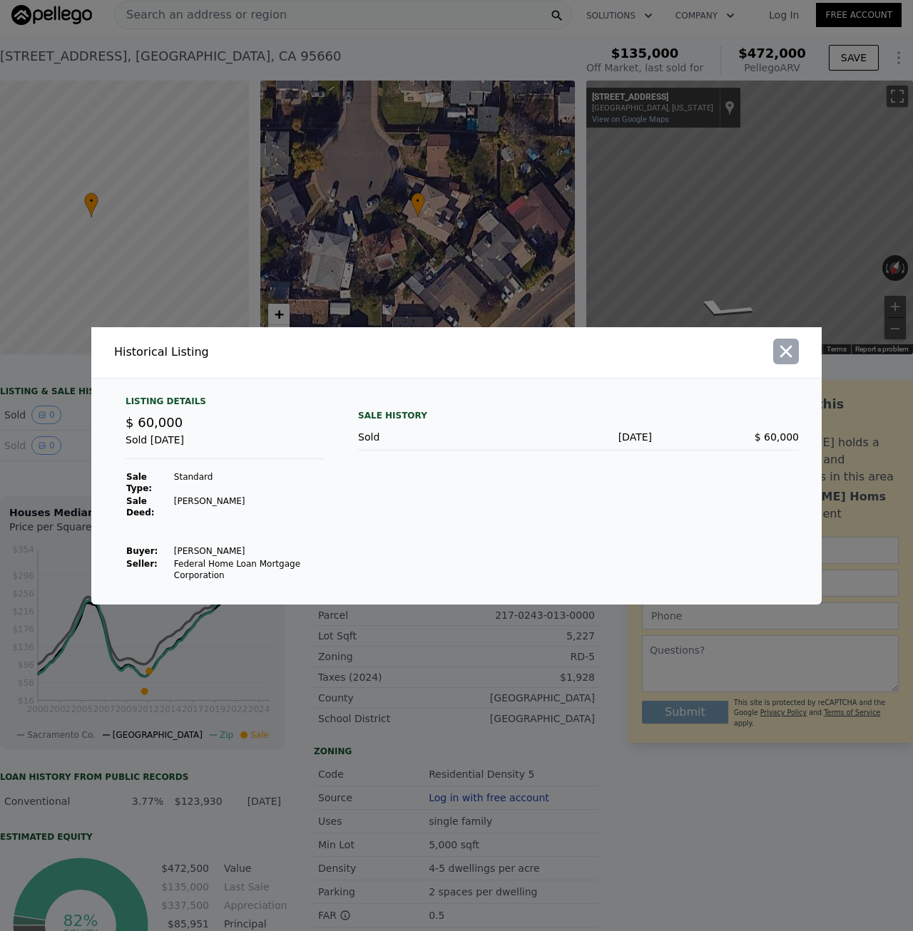
click at [779, 358] on icon "button" at bounding box center [786, 352] width 20 height 20
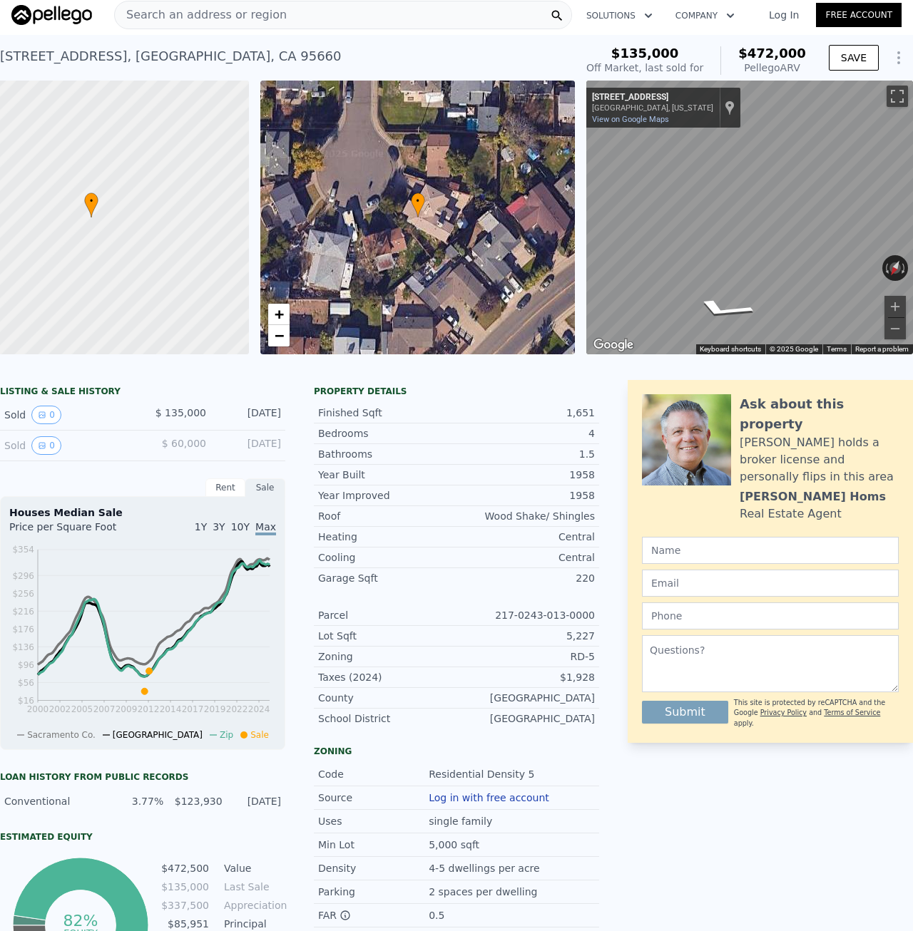
drag, startPoint x: 277, startPoint y: 453, endPoint x: 227, endPoint y: 453, distance: 49.2
click at [227, 453] on div "Dec 20, 2011" at bounding box center [248, 445] width 63 height 19
click at [257, 454] on div "Dec 20, 2011" at bounding box center [248, 445] width 63 height 19
click at [176, 449] on span "$ 60,000" at bounding box center [184, 443] width 44 height 11
click at [167, 461] on div "Sold 0 $ 60,000 Dec 20, 2011" at bounding box center [142, 446] width 285 height 31
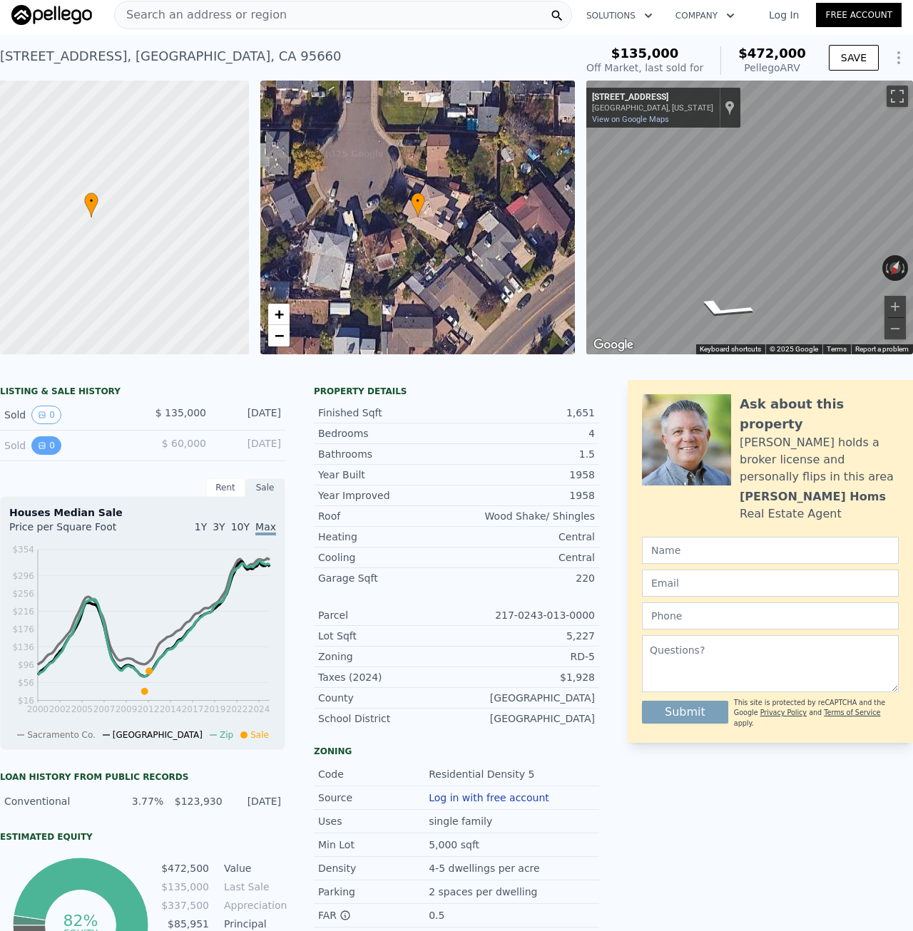
click at [43, 448] on icon "View historical data" at bounding box center [42, 446] width 6 height 6
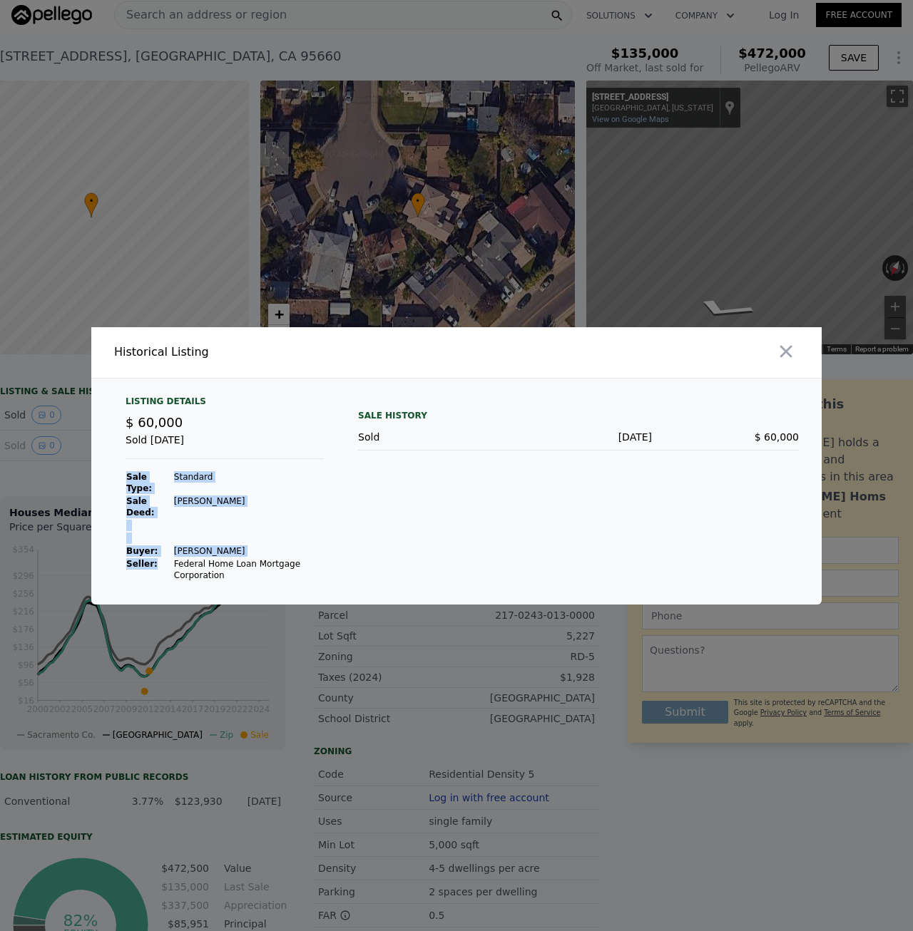
drag, startPoint x: 164, startPoint y: 558, endPoint x: 258, endPoint y: 578, distance: 96.1
click at [258, 578] on div "Listing Details $ 60,000 Sold Dec 20, 2011 Sale Type: Standard Sale Deed: Grant…" at bounding box center [456, 500] width 730 height 209
click at [391, 551] on div "Sale History Sold Dec 20, 2011 $ 60,000" at bounding box center [578, 489] width 441 height 186
click at [785, 352] on icon "button" at bounding box center [786, 352] width 20 height 20
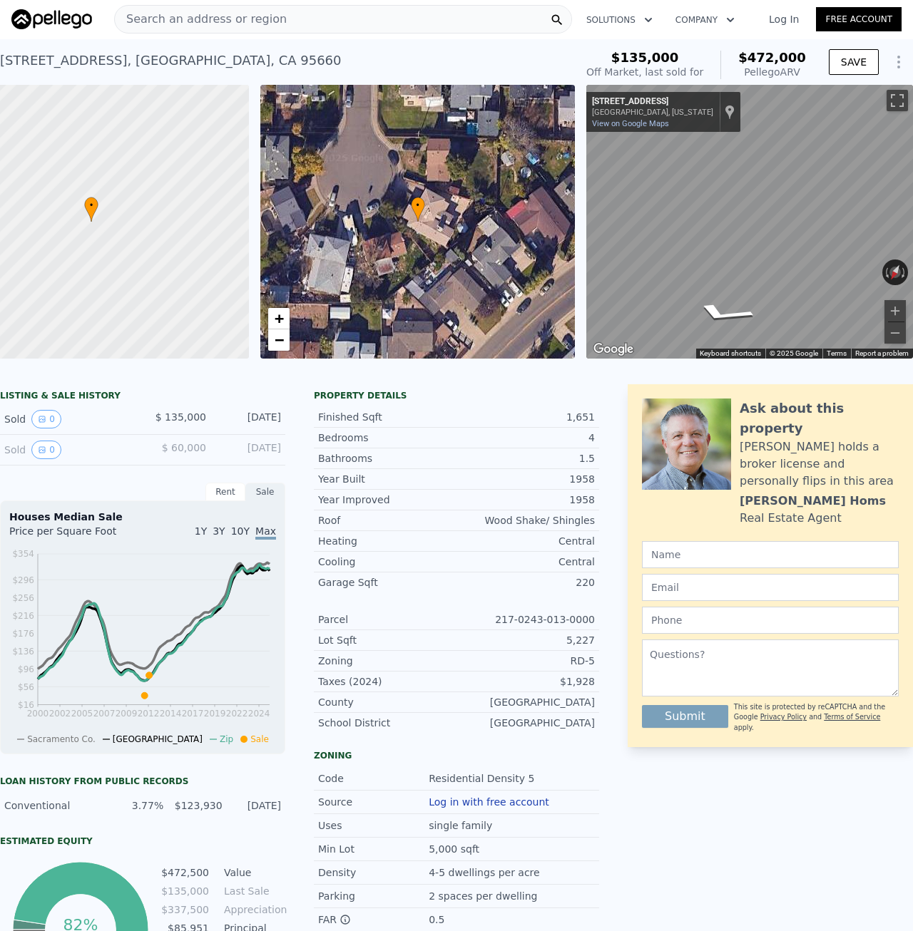
scroll to position [0, 0]
click at [886, 309] on button "Zoom in" at bounding box center [894, 311] width 21 height 21
click at [424, 224] on div "• + − • + − ← Move left → Move right ↑ Move up ↓ Move down + Zoom in - Zoom out…" at bounding box center [456, 223] width 913 height 274
click at [888, 260] on div "← Move left → Move right ↑ Move up ↓ Move down + Zoom in - Zoom out 6122 Deed C…" at bounding box center [749, 223] width 327 height 274
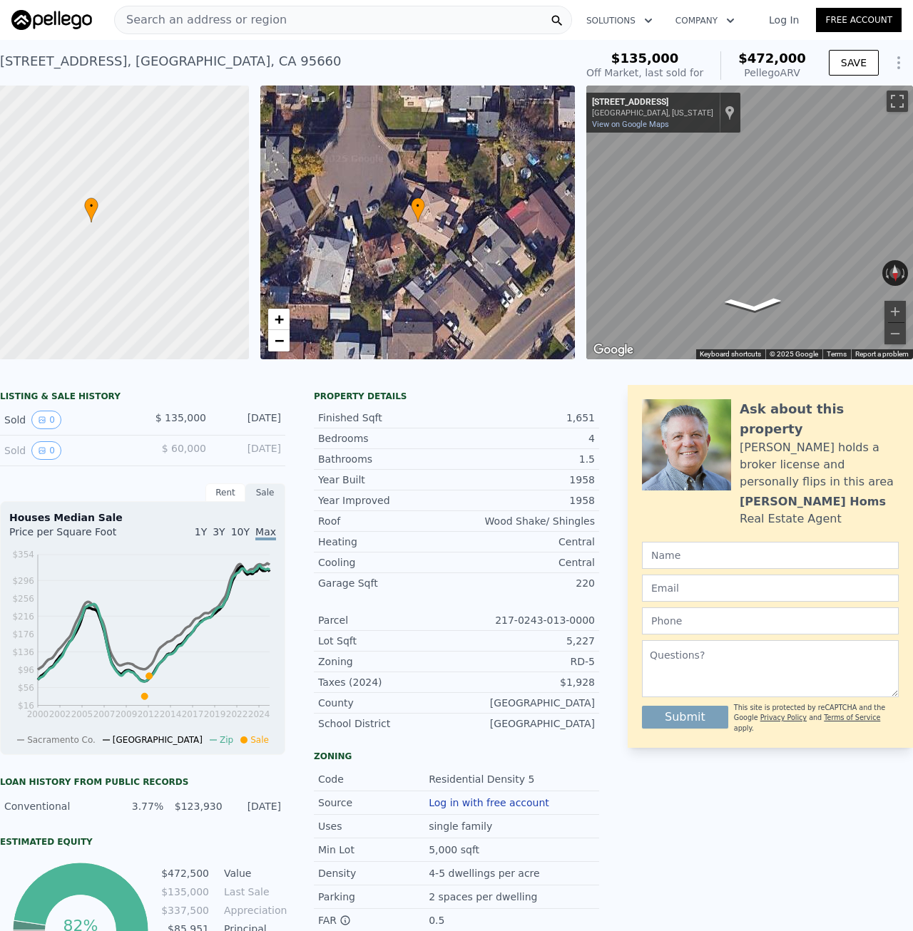
click at [912, 209] on html "Search an address or region Solutions Company Open main menu Log In Free Accoun…" at bounding box center [456, 465] width 913 height 931
click at [912, 202] on html "Search an address or region Solutions Company Open main menu Log In Free Accoun…" at bounding box center [456, 465] width 913 height 931
click at [912, 203] on html "Search an address or region Solutions Company Open main menu Log In Free Accoun…" at bounding box center [456, 465] width 913 height 931
click at [912, 218] on html "Search an address or region Solutions Company Open main menu Log In Free Accoun…" at bounding box center [456, 465] width 913 height 931
click at [912, 212] on html "Search an address or region Solutions Company Open main menu Log In Free Accoun…" at bounding box center [456, 465] width 913 height 931
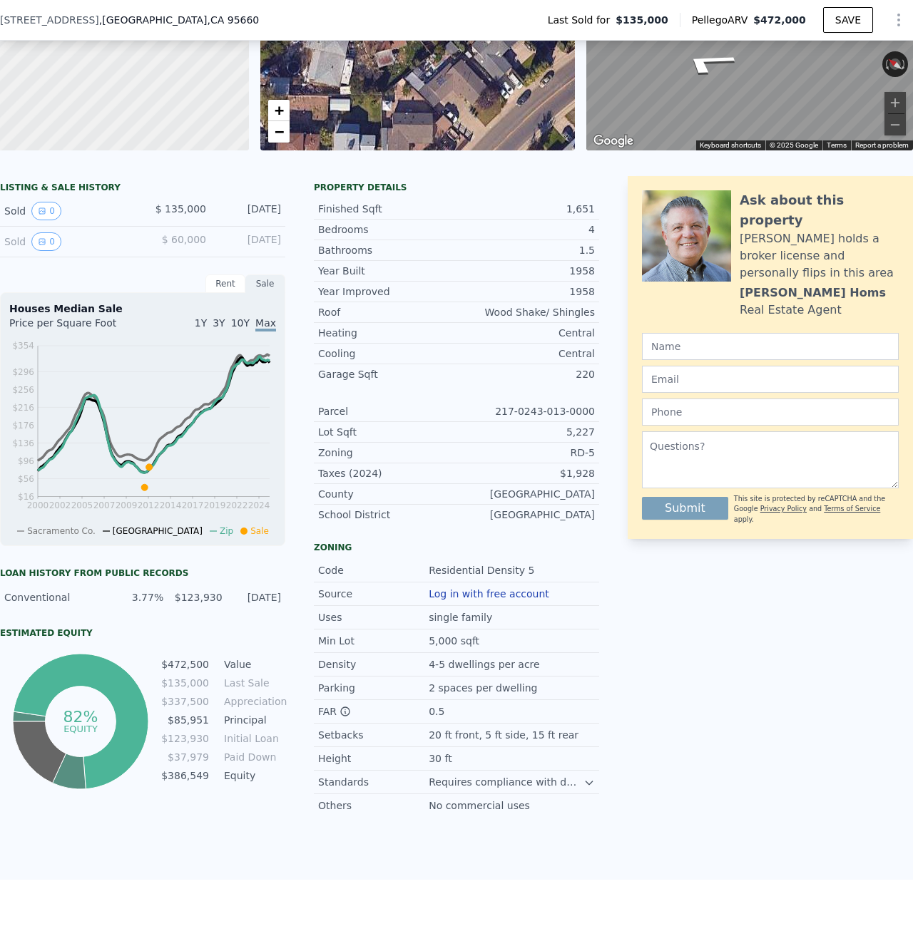
scroll to position [5, 0]
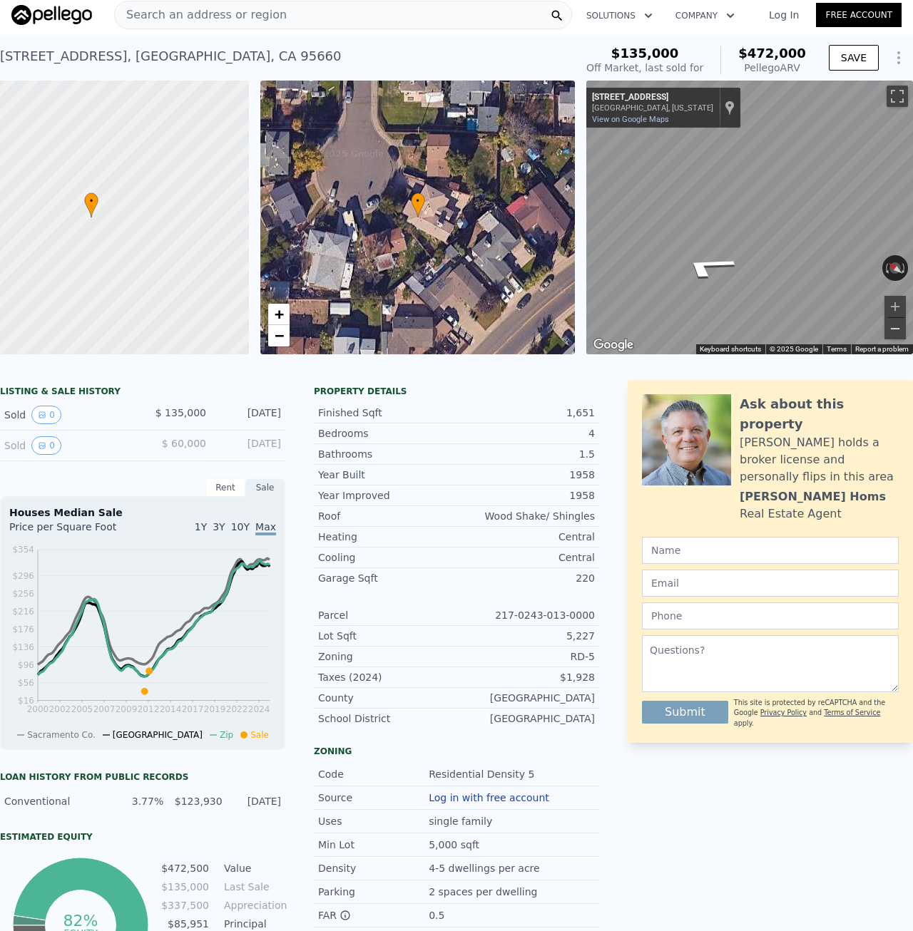
click at [887, 322] on button "Zoom out" at bounding box center [894, 328] width 21 height 21
click at [637, 269] on div "← Move left → Move right ↑ Move up ↓ Move down + Zoom in - Zoom out 6122 Deed C…" at bounding box center [749, 218] width 327 height 274
drag, startPoint x: 814, startPoint y: 260, endPoint x: 506, endPoint y: 213, distance: 311.6
click at [506, 213] on div "• + − • + − ← Move left → Move right ↑ Move up ↓ Move down + Zoom in - Zoom out…" at bounding box center [456, 218] width 913 height 274
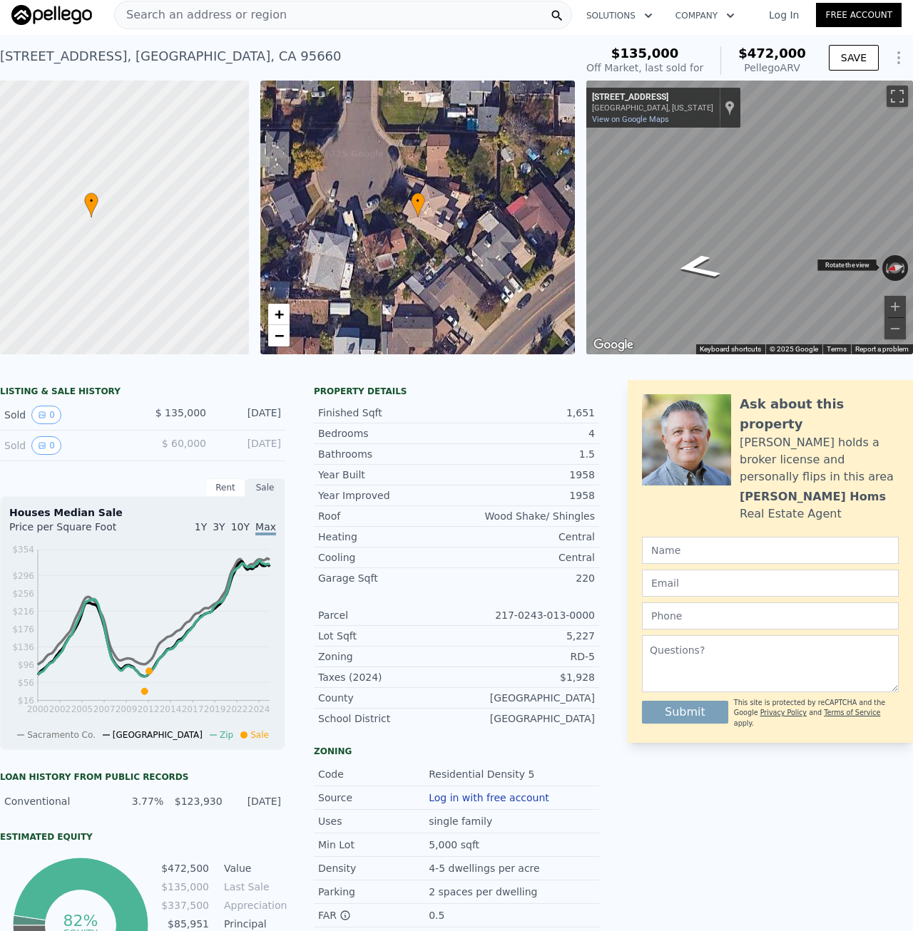
click at [883, 272] on div "← Move left → Move right ↑ Move up ↓ Move down + Zoom in - Zoom out 6122 Deed C…" at bounding box center [749, 218] width 327 height 274
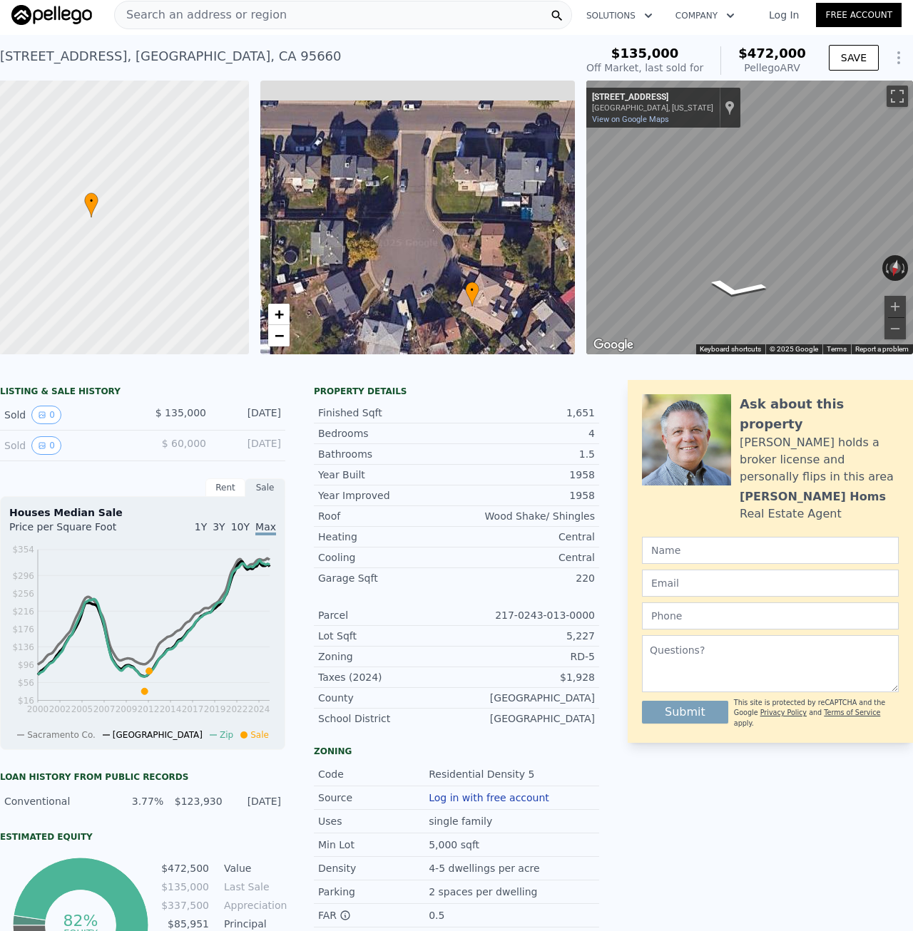
drag, startPoint x: 352, startPoint y: 227, endPoint x: 406, endPoint y: 317, distance: 104.3
click at [406, 317] on div "• + −" at bounding box center [417, 218] width 315 height 274
click at [466, 183] on div "• + −" at bounding box center [417, 218] width 315 height 274
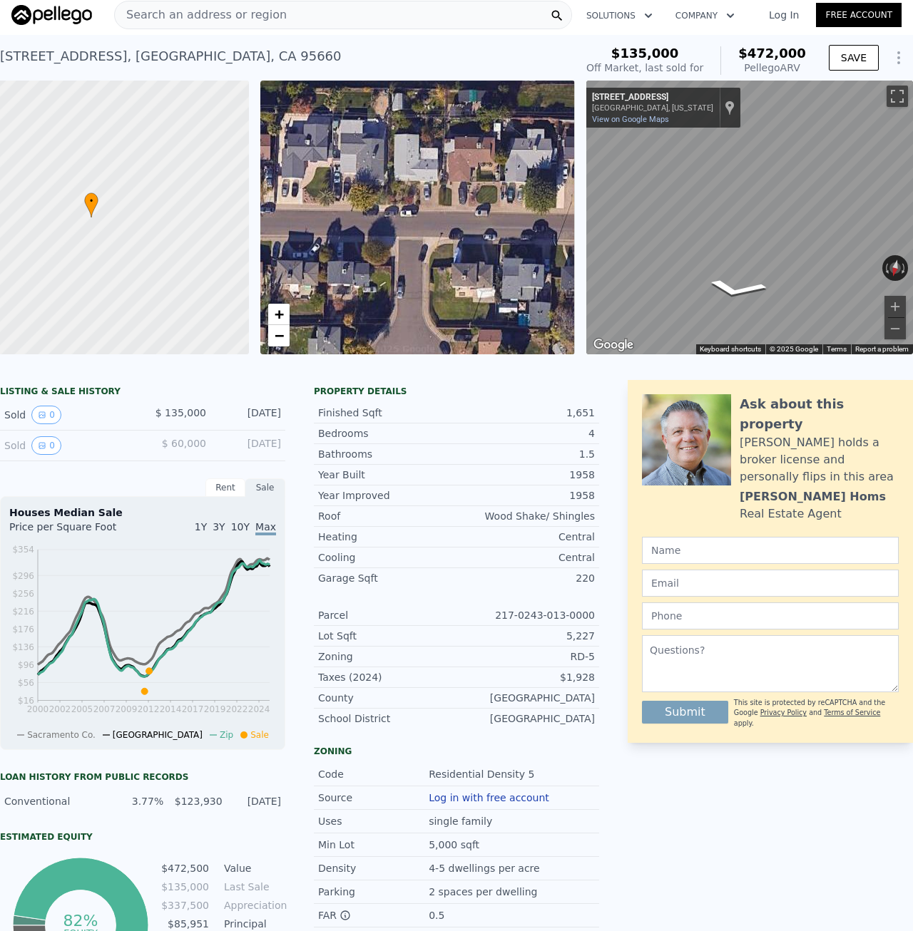
drag, startPoint x: 459, startPoint y: 170, endPoint x: 456, endPoint y: 276, distance: 106.3
click at [456, 276] on div "• + −" at bounding box center [417, 218] width 315 height 274
click at [246, 9] on span "Search an address or region" at bounding box center [201, 14] width 172 height 17
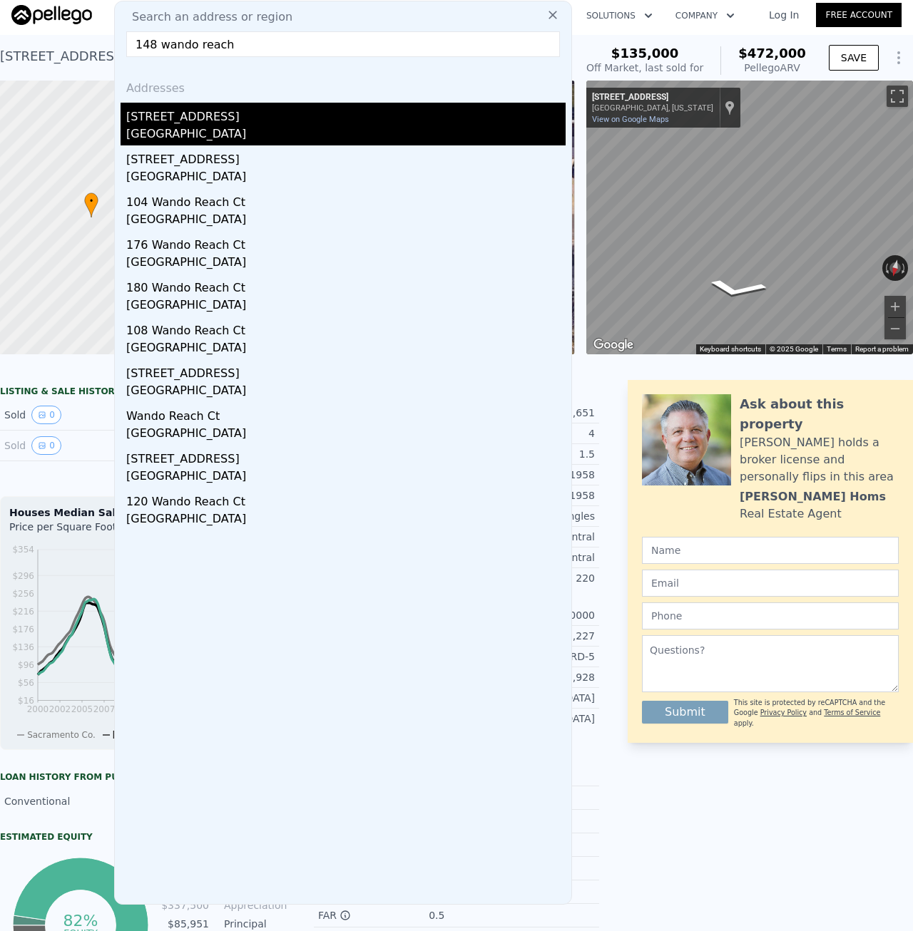
type input "148 wando reach"
click at [318, 108] on div "148 Wando Reach Ct" at bounding box center [345, 114] width 439 height 23
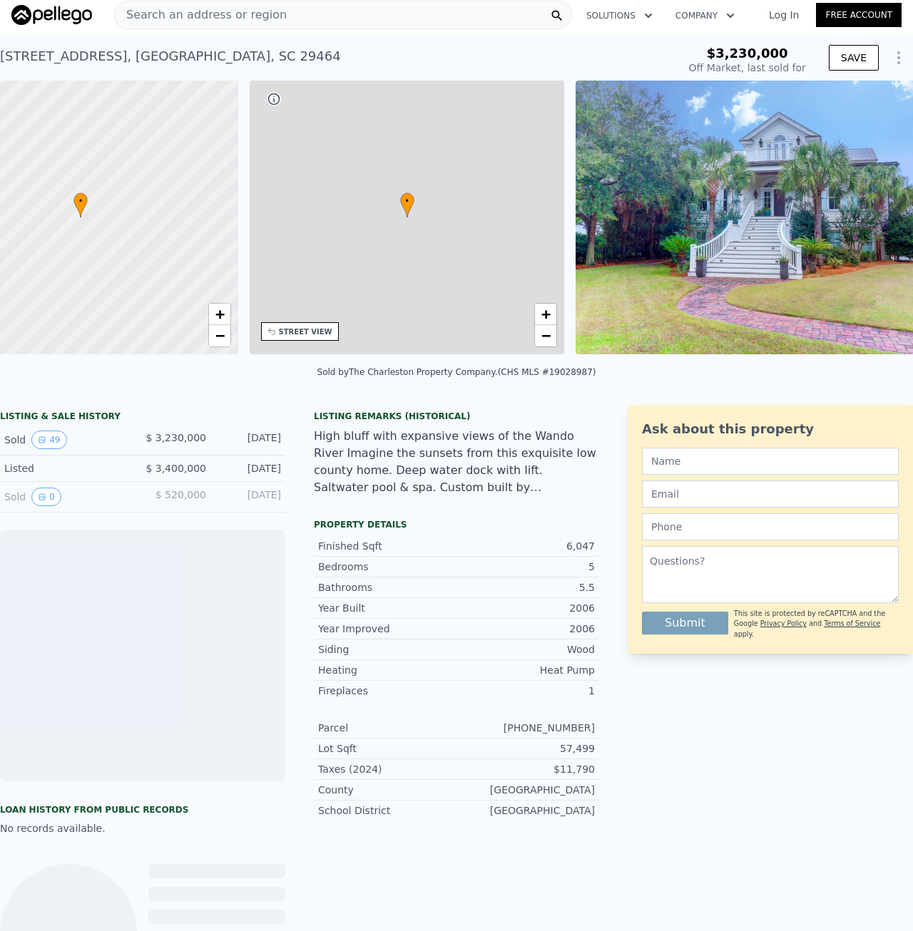
scroll to position [0, 332]
